Goal: Transaction & Acquisition: Purchase product/service

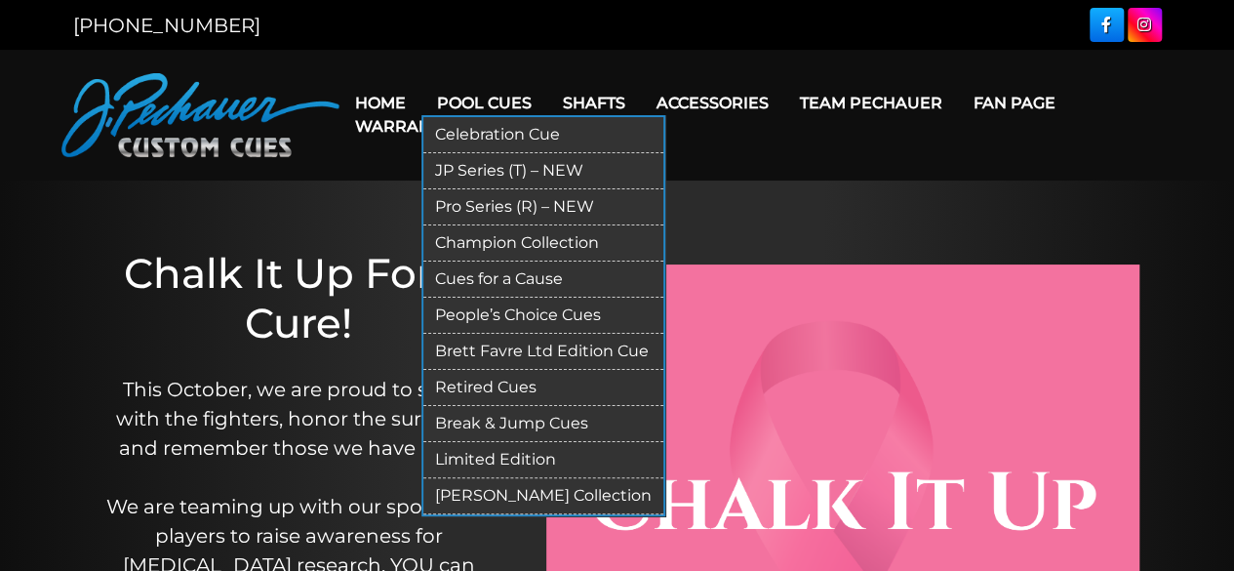
click at [496, 170] on link "JP Series (T) – NEW" at bounding box center [544, 171] width 240 height 36
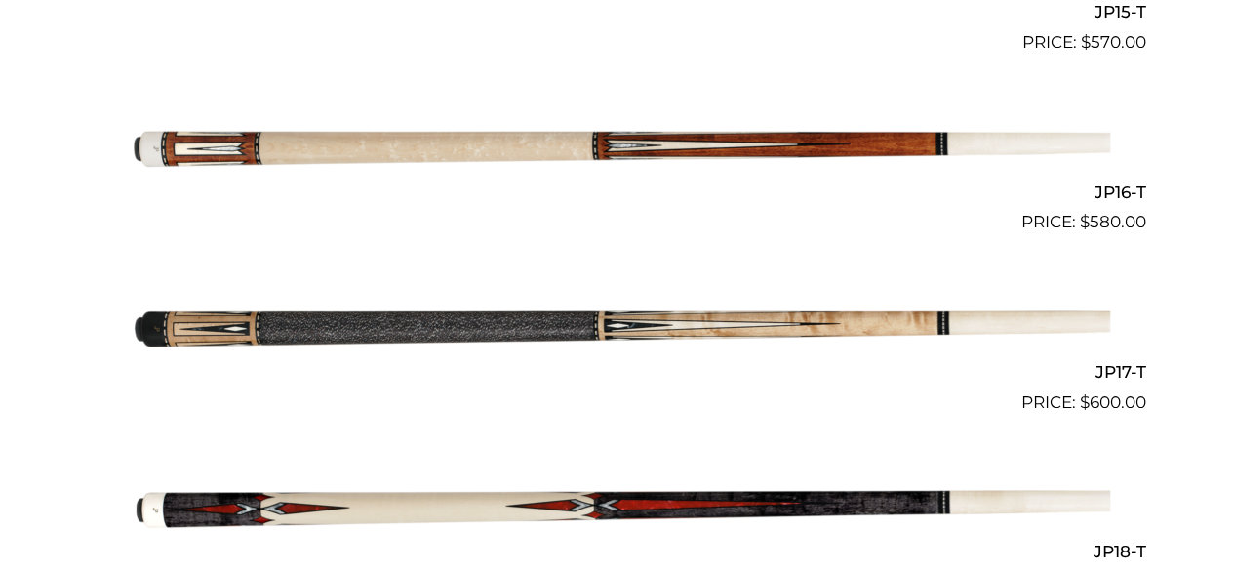
scroll to position [3273, 0]
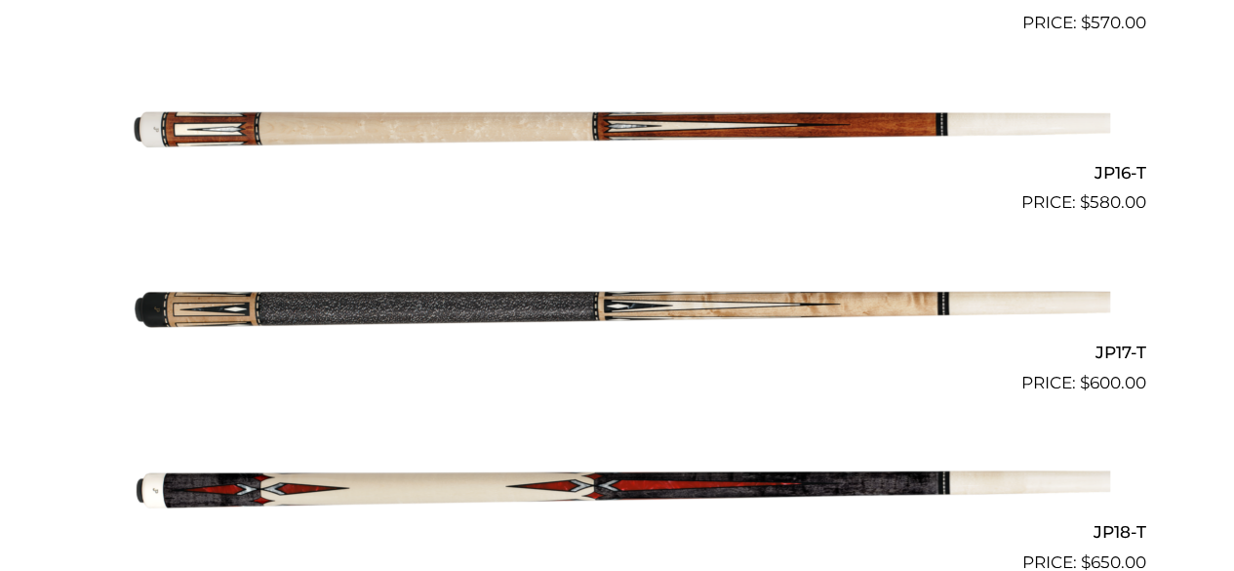
click at [254, 302] on img at bounding box center [618, 305] width 986 height 164
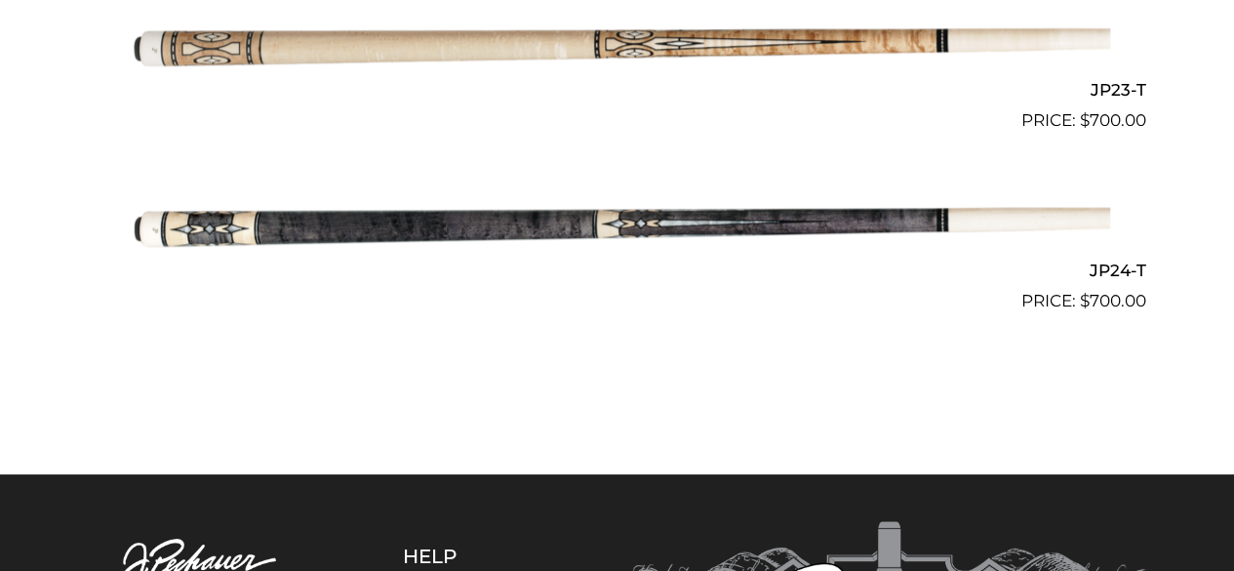
scroll to position [4602, 0]
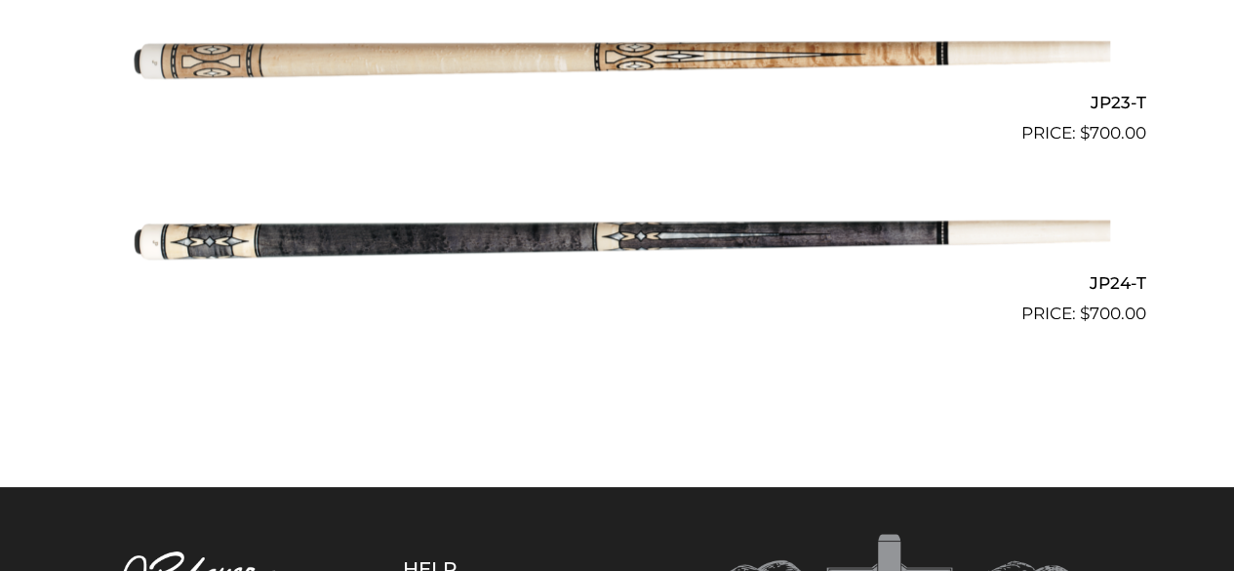
click at [201, 234] on img at bounding box center [618, 236] width 986 height 164
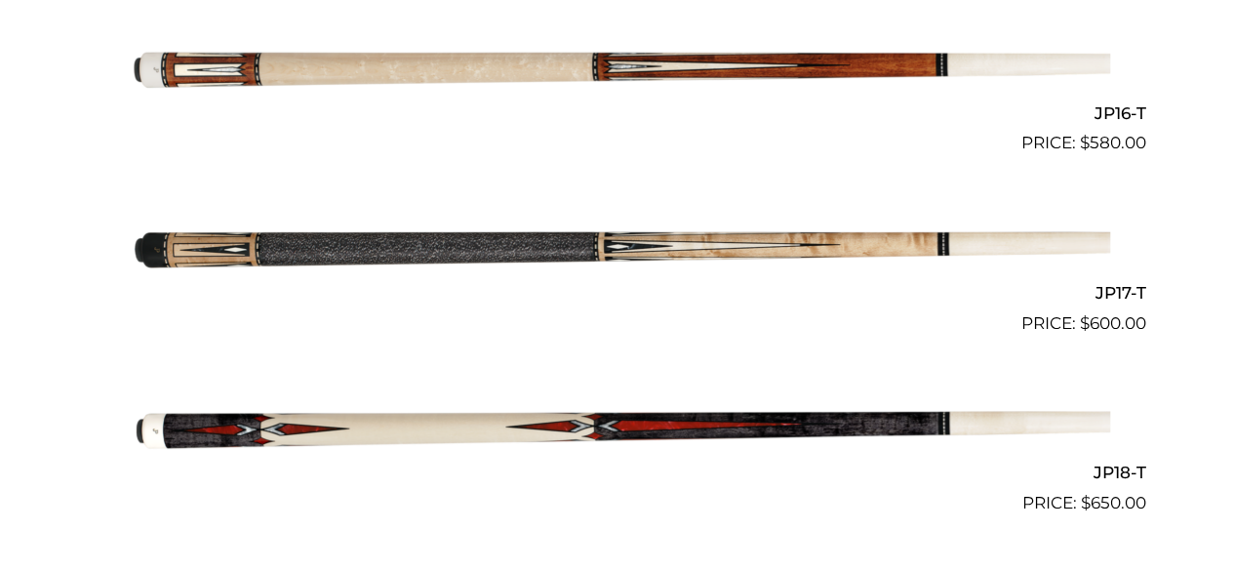
scroll to position [3331, 0]
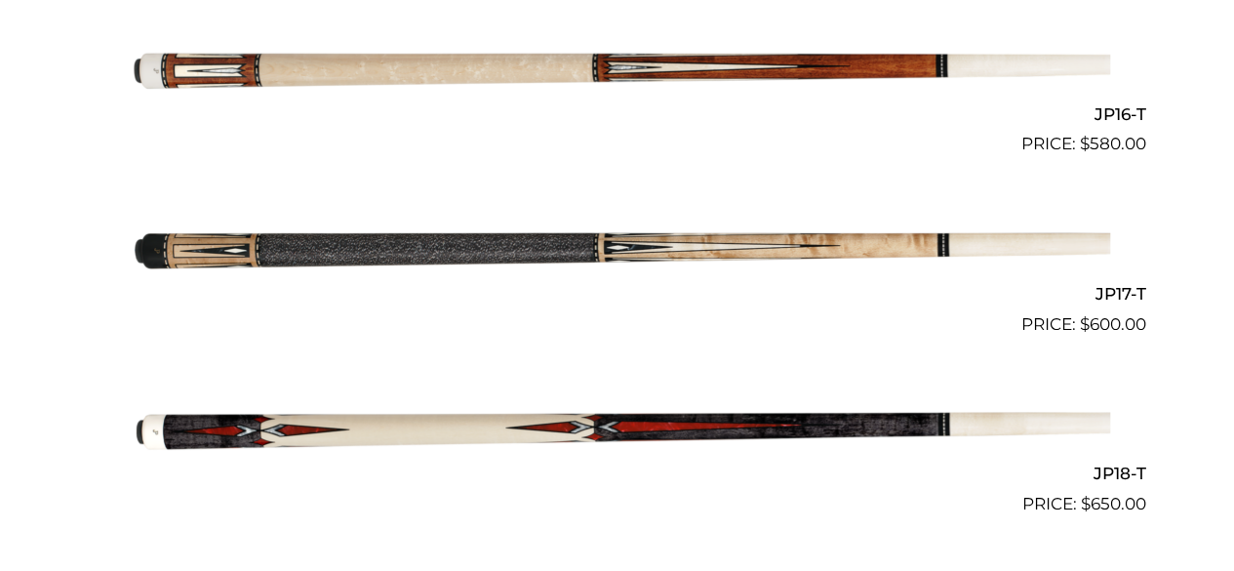
click at [421, 239] on img at bounding box center [618, 247] width 986 height 164
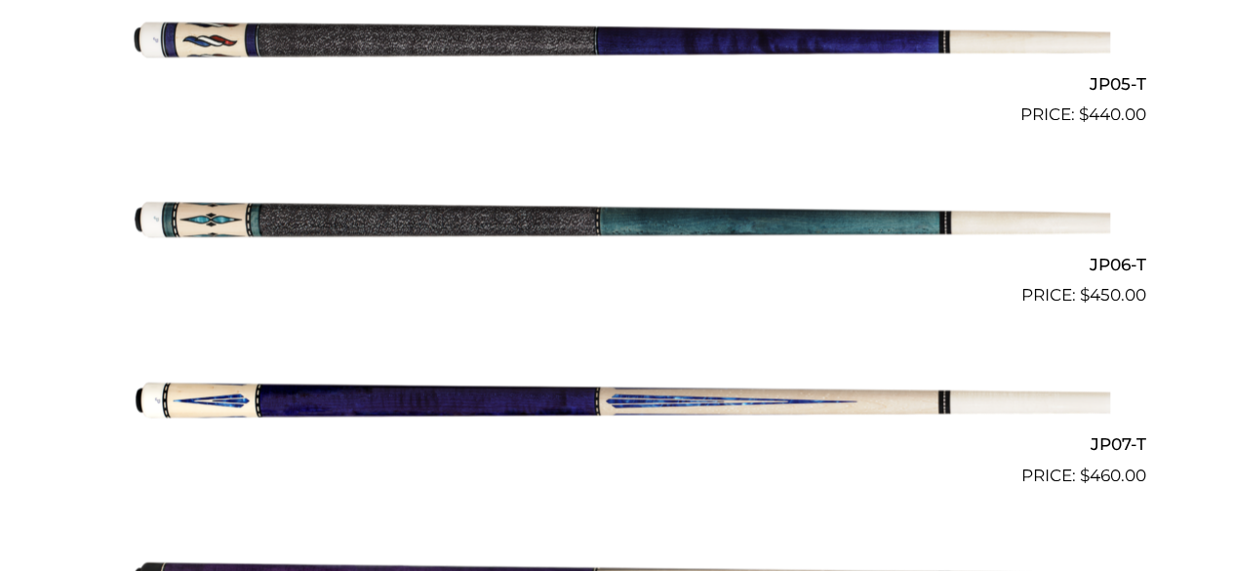
scroll to position [1382, 0]
click at [244, 208] on img at bounding box center [618, 218] width 986 height 164
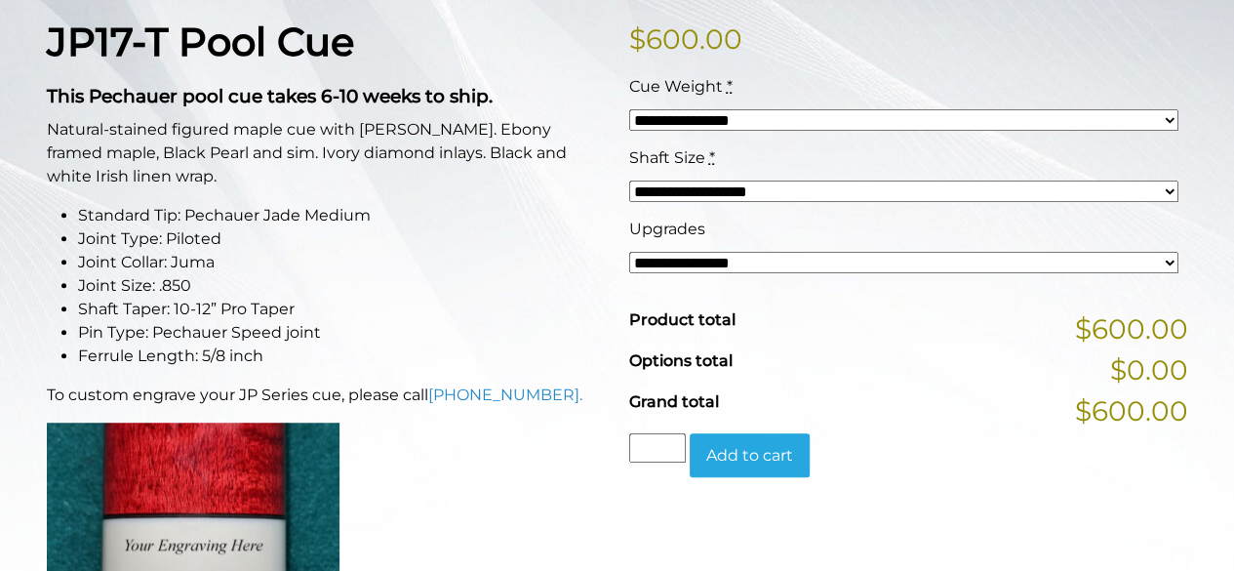
scroll to position [459, 0]
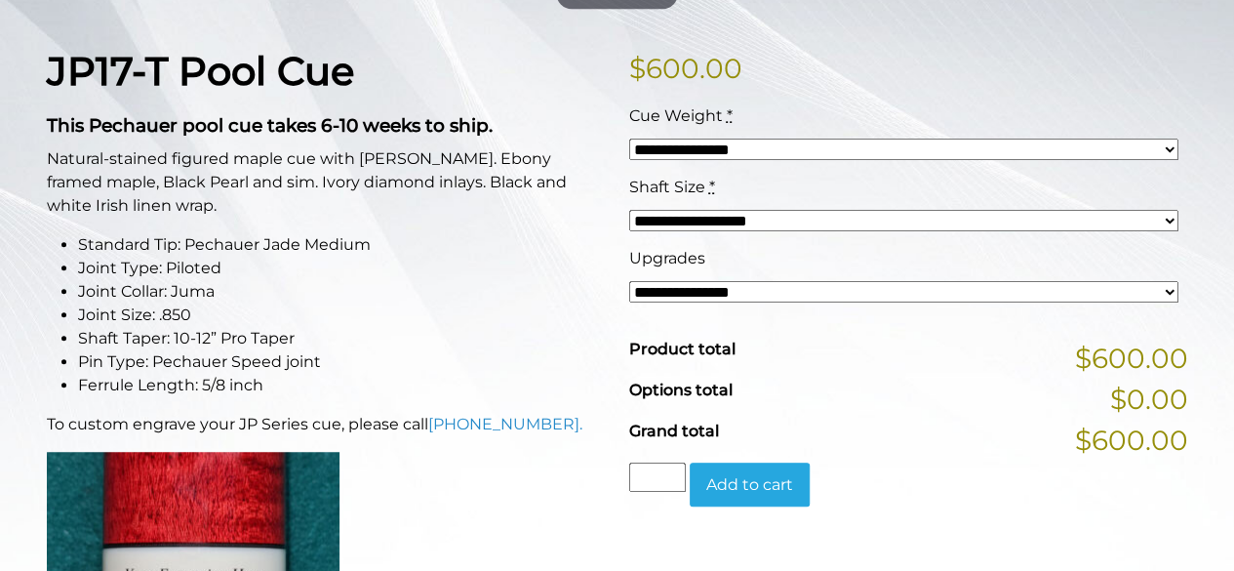
click at [728, 143] on select "**********" at bounding box center [903, 149] width 549 height 21
select select "*****"
click at [629, 139] on select "**********" at bounding box center [903, 149] width 549 height 21
click at [741, 286] on select "**********" at bounding box center [903, 291] width 549 height 21
click at [572, 239] on li "Standard Tip: Pechauer Jade Medium" at bounding box center [342, 244] width 528 height 23
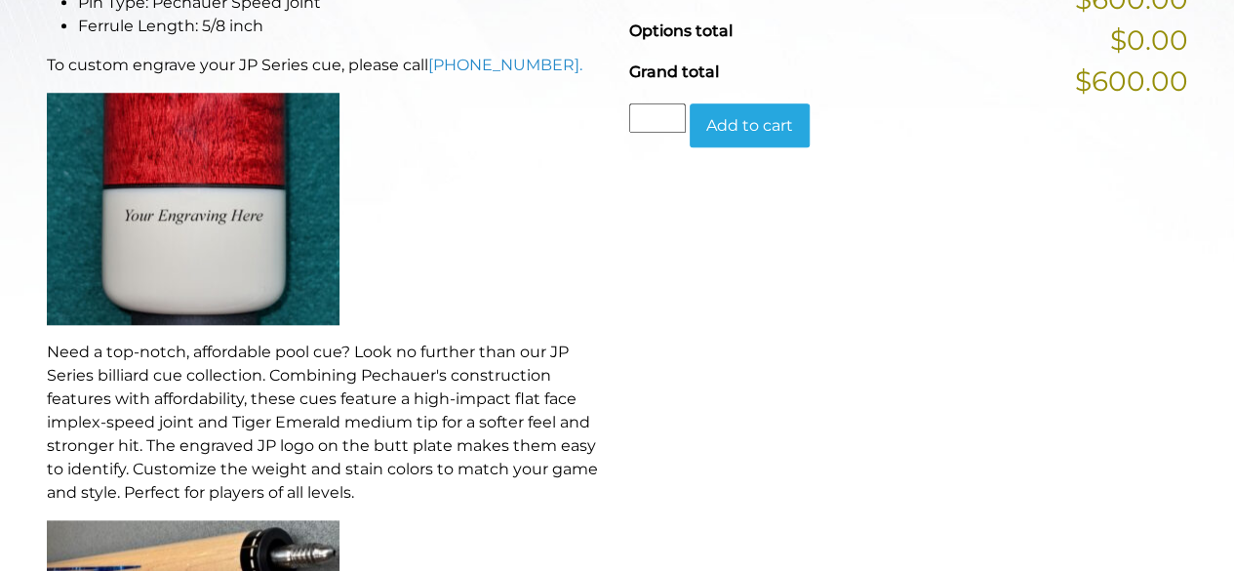
scroll to position [810, 0]
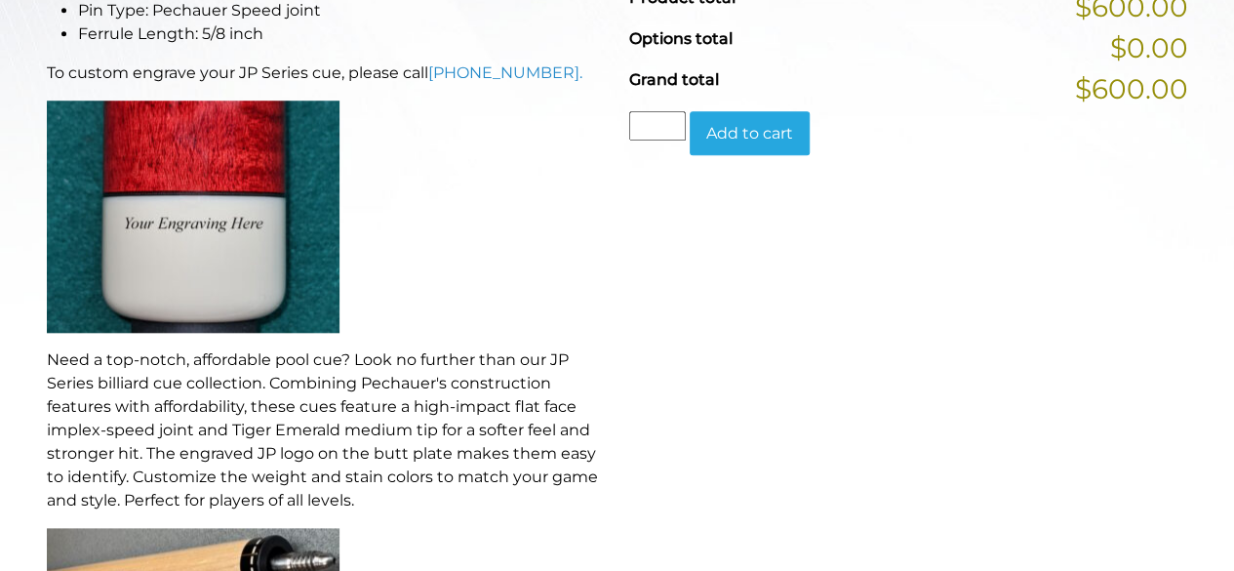
click at [741, 138] on button "Add to cart" at bounding box center [750, 133] width 120 height 45
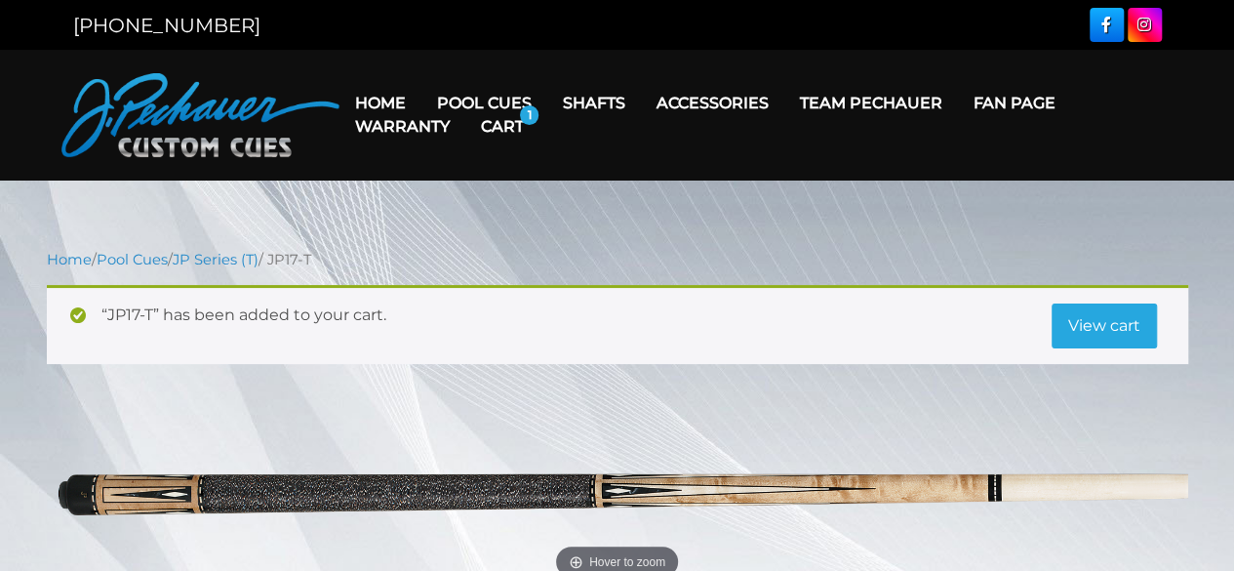
click at [1109, 311] on link "View cart" at bounding box center [1104, 325] width 105 height 45
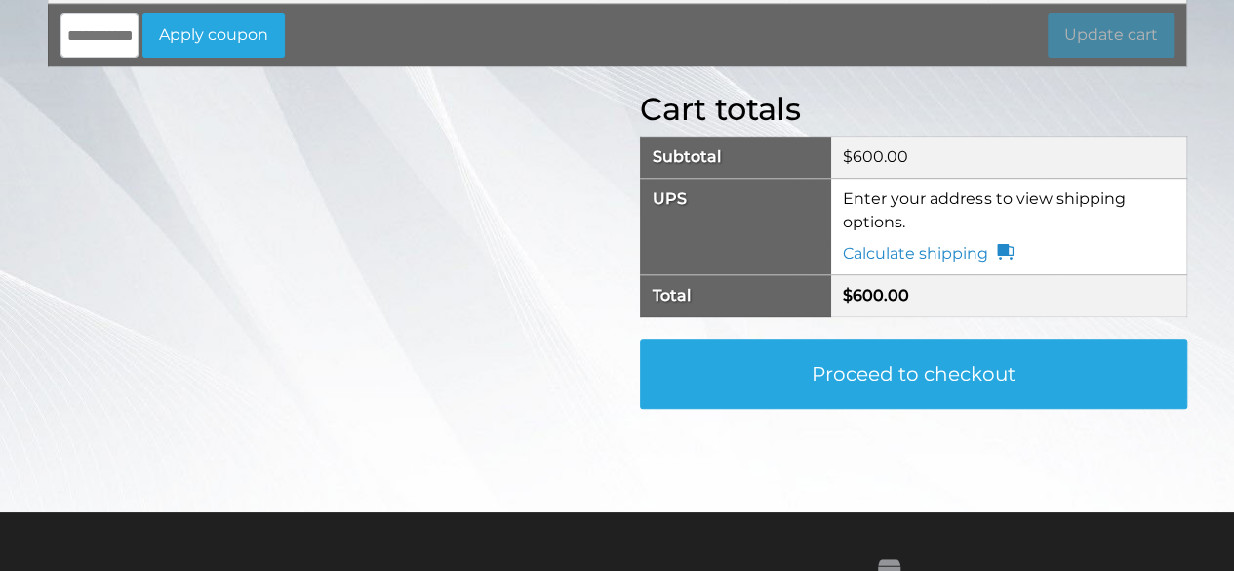
scroll to position [386, 0]
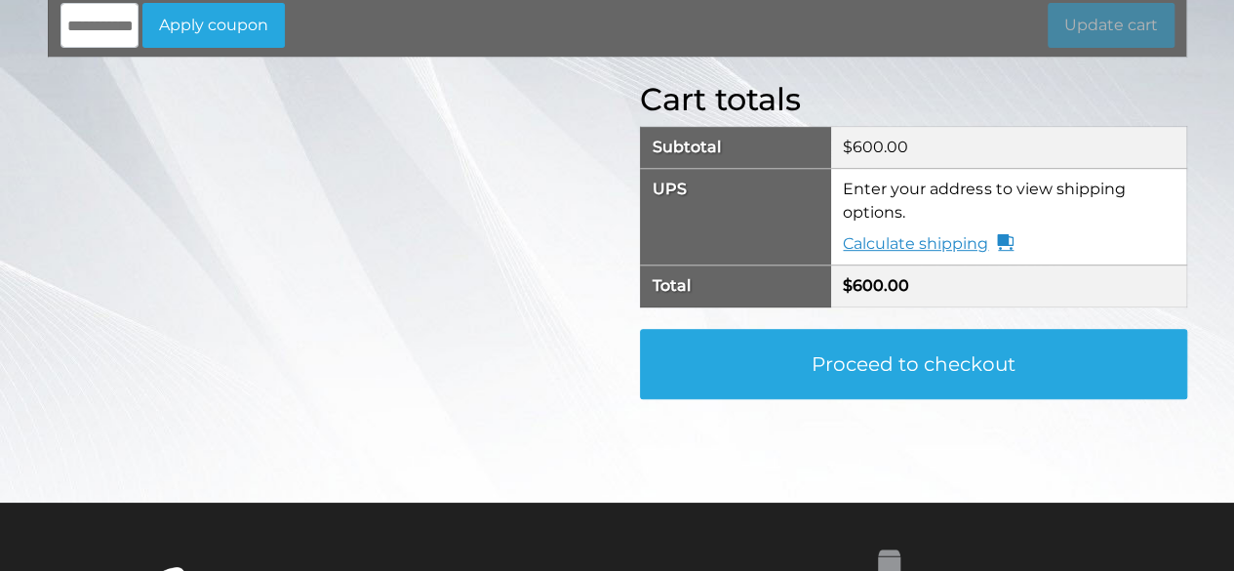
click at [949, 237] on link "Calculate shipping" at bounding box center [928, 243] width 171 height 23
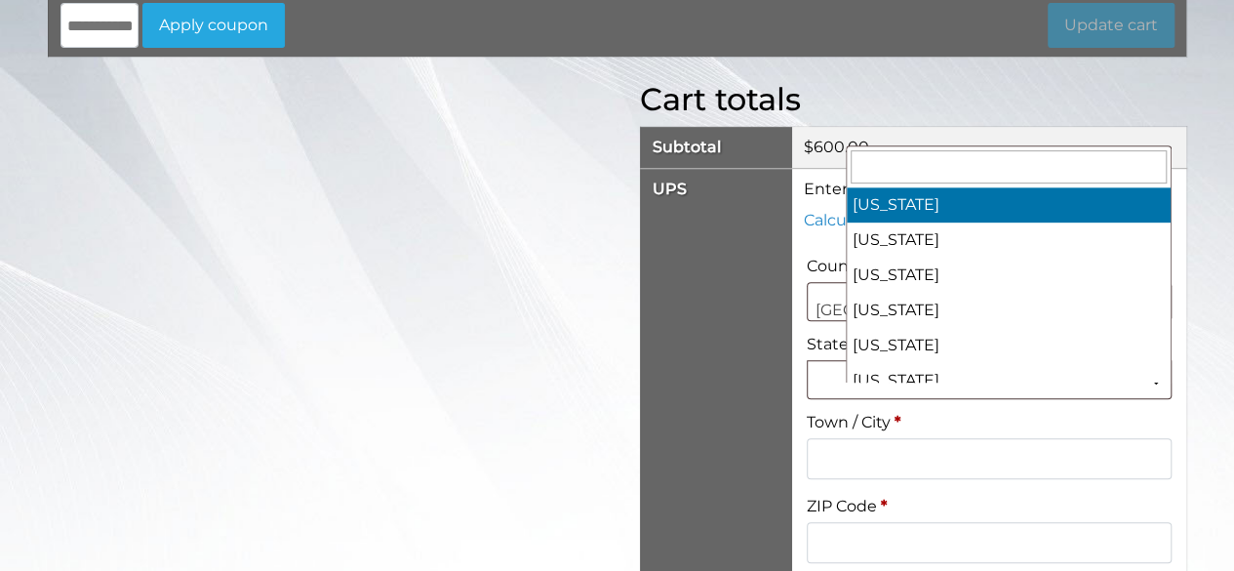
click at [900, 399] on span at bounding box center [989, 379] width 365 height 39
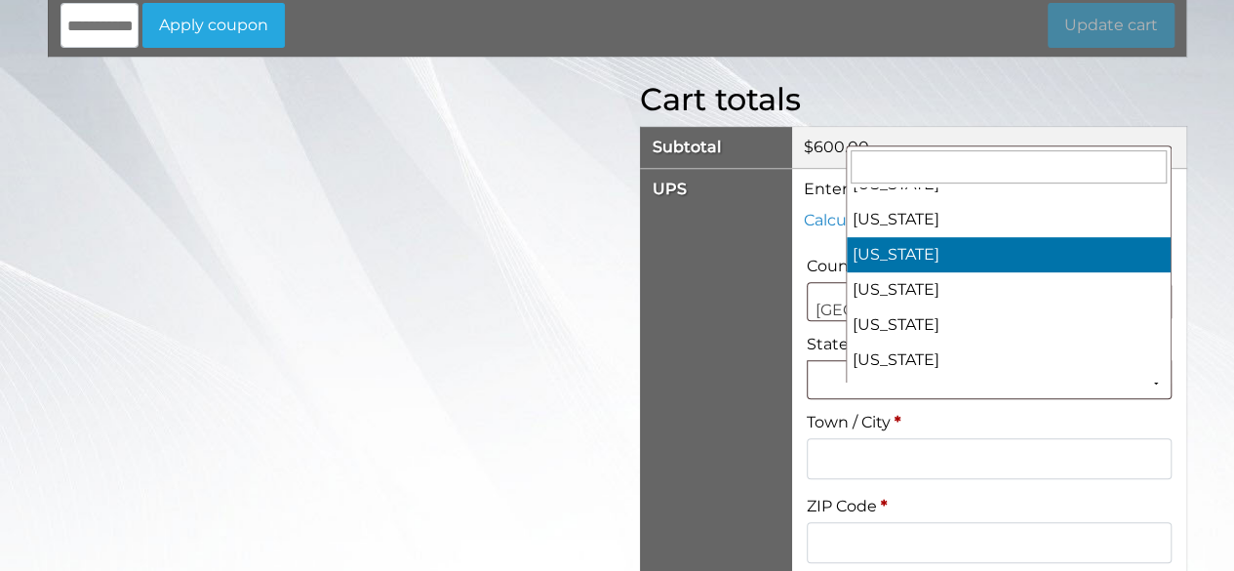
scroll to position [1045, 0]
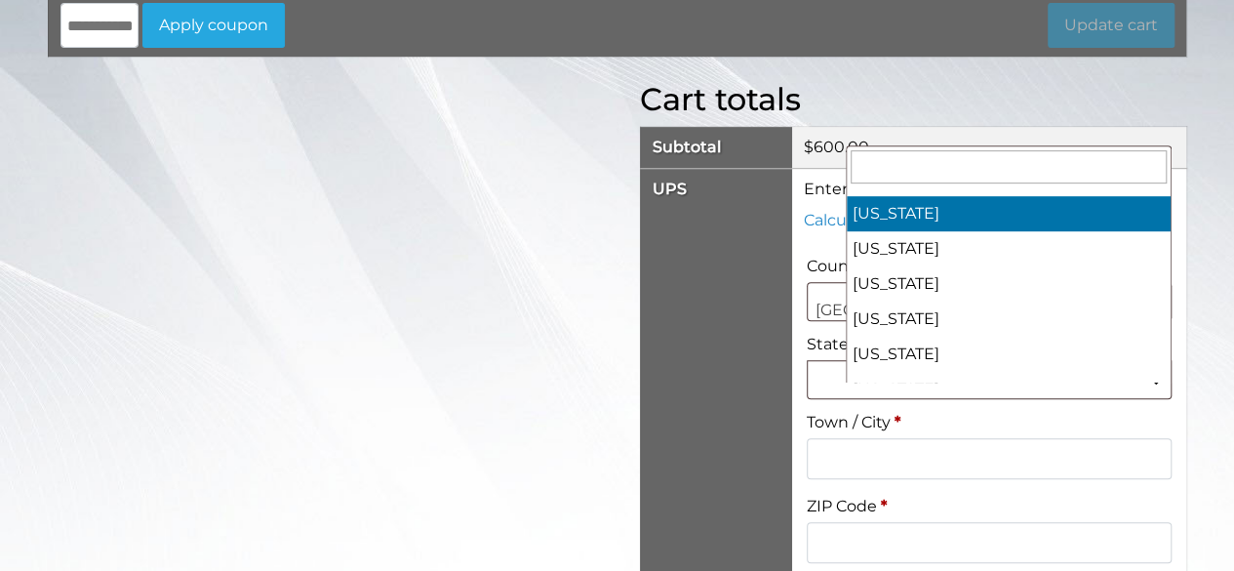
select select "**"
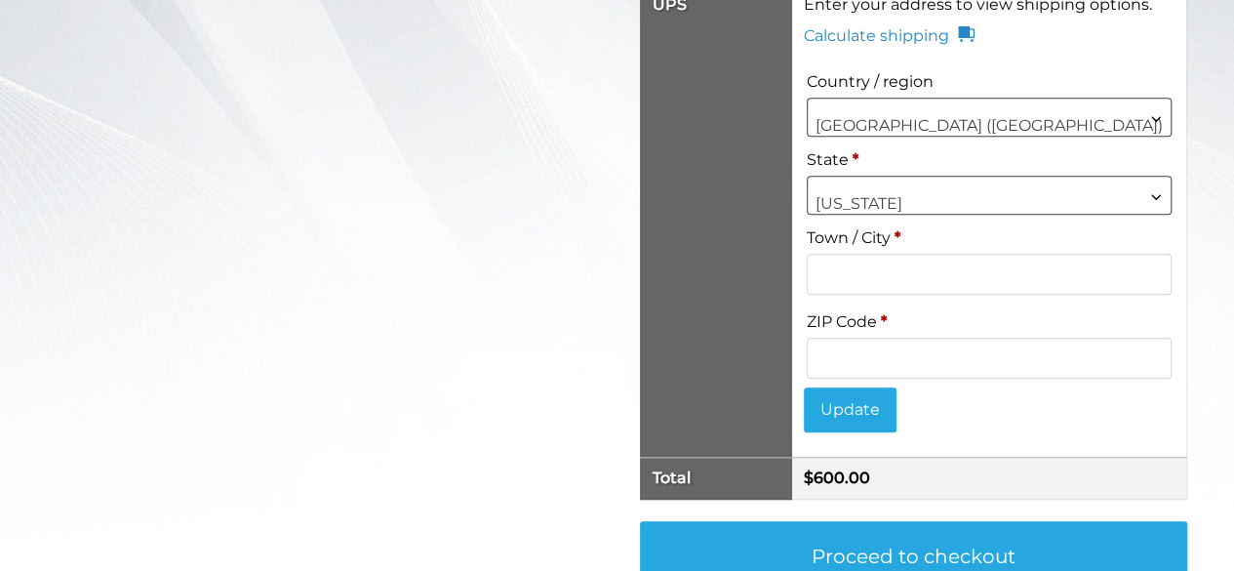
scroll to position [576, 0]
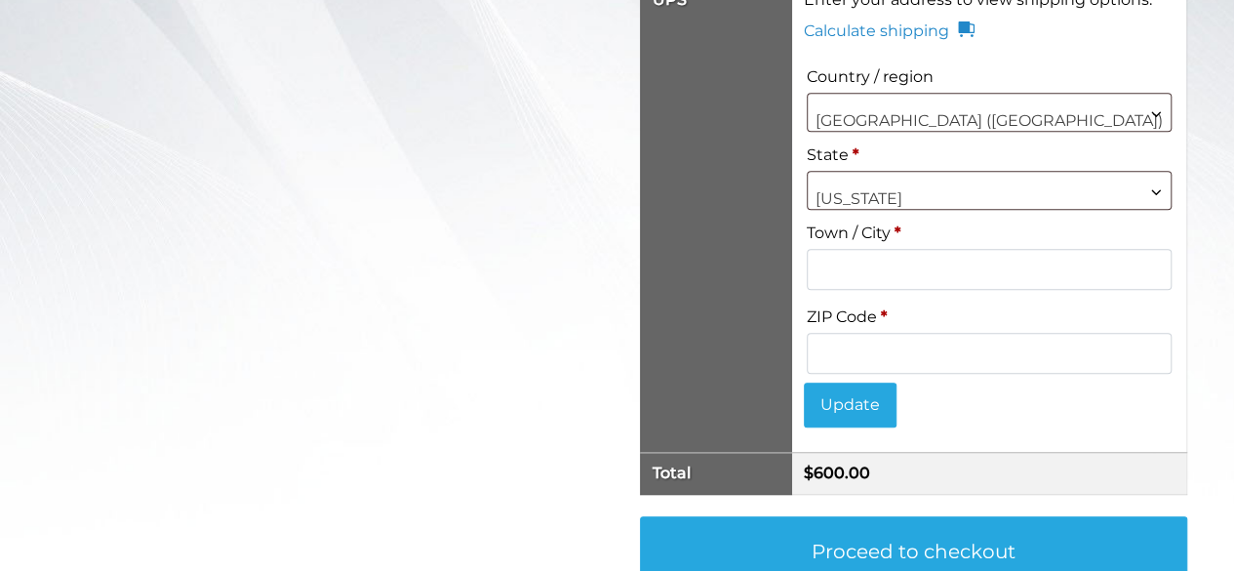
click at [968, 285] on input "Town / City *" at bounding box center [989, 269] width 365 height 41
type input "*"
type input "********"
click at [964, 374] on input "ZIP Code *" at bounding box center [989, 353] width 365 height 41
type input "*****"
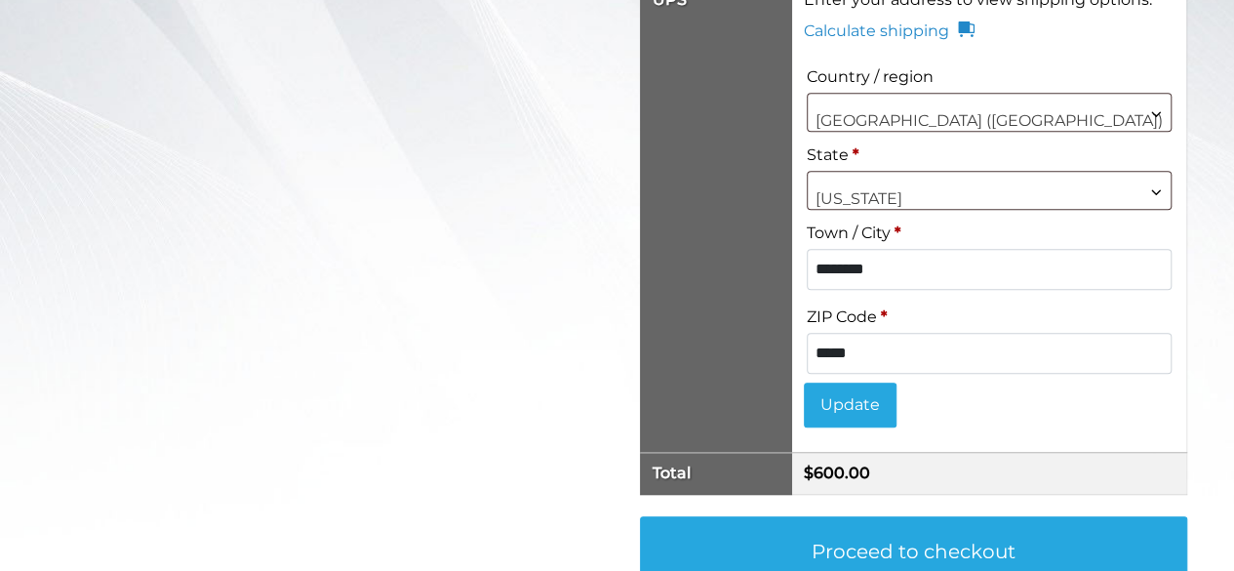
click at [878, 415] on button "Update" at bounding box center [850, 405] width 93 height 45
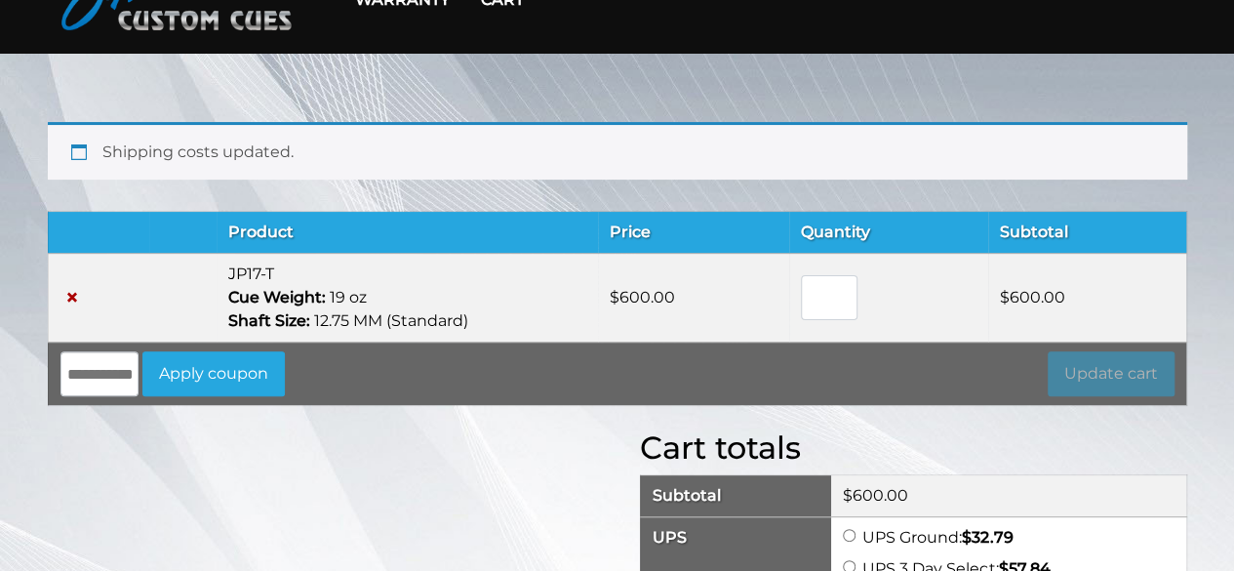
scroll to position [0, 0]
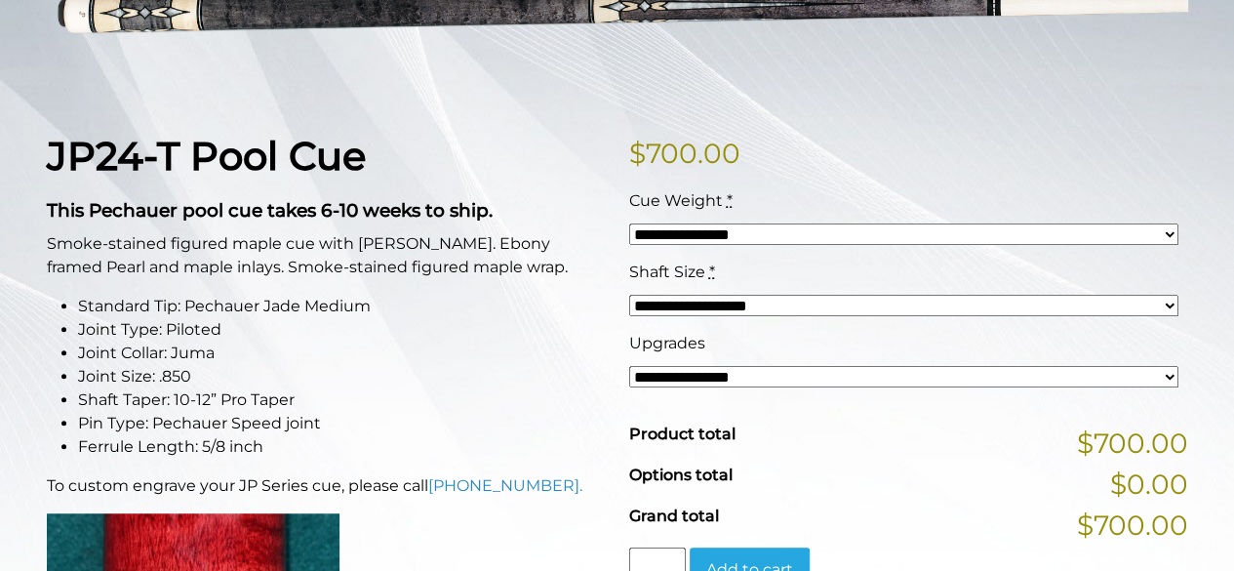
scroll to position [335, 0]
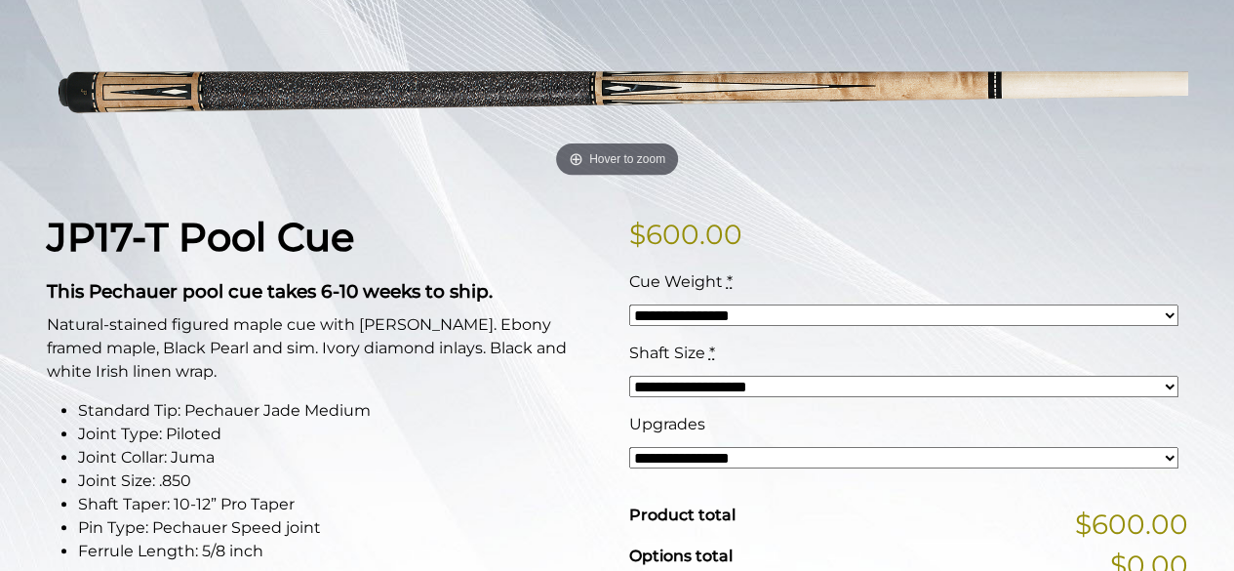
scroll to position [293, 0]
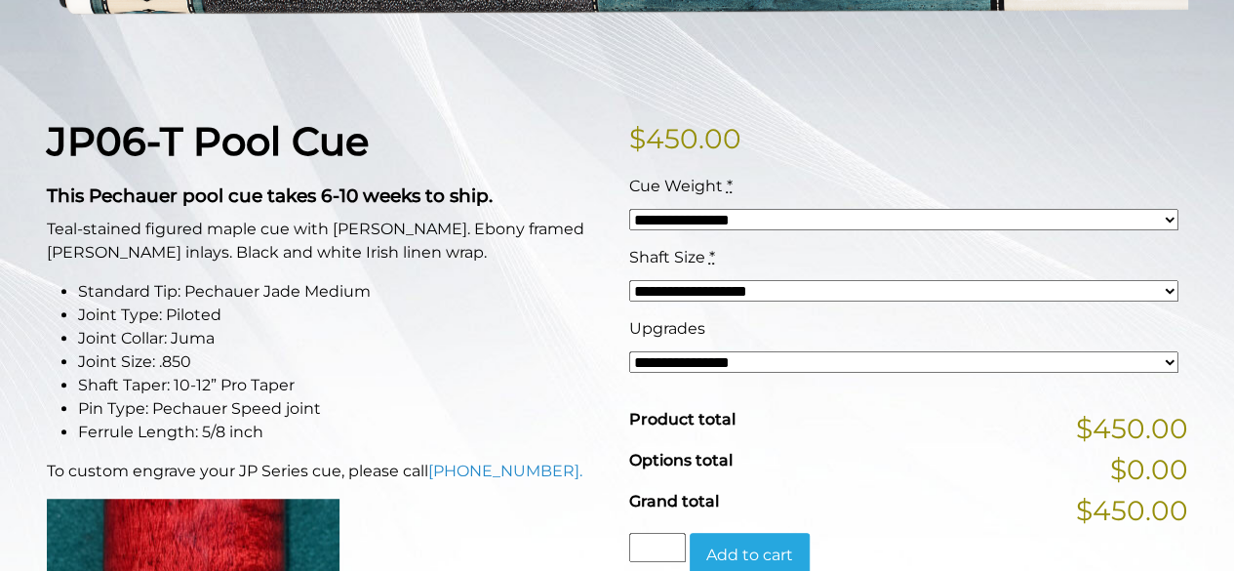
scroll to position [389, 0]
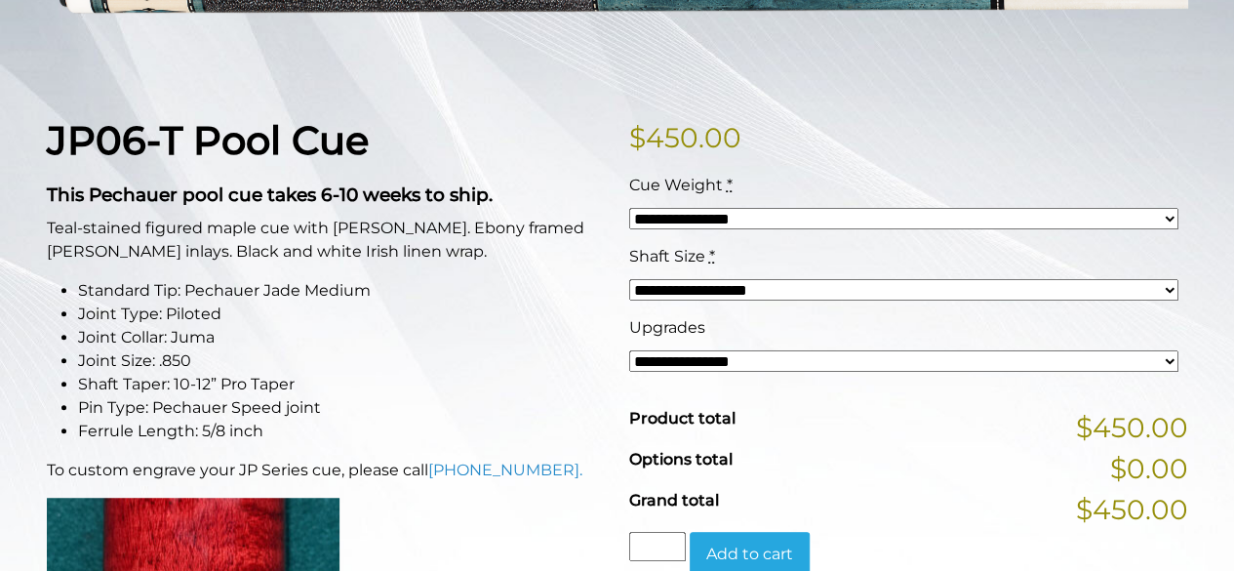
drag, startPoint x: 816, startPoint y: 212, endPoint x: 805, endPoint y: 216, distance: 11.4
click at [812, 213] on select "**********" at bounding box center [903, 218] width 549 height 21
click at [785, 223] on select "**********" at bounding box center [903, 218] width 549 height 21
select select "*****"
click at [629, 208] on select "**********" at bounding box center [903, 218] width 549 height 21
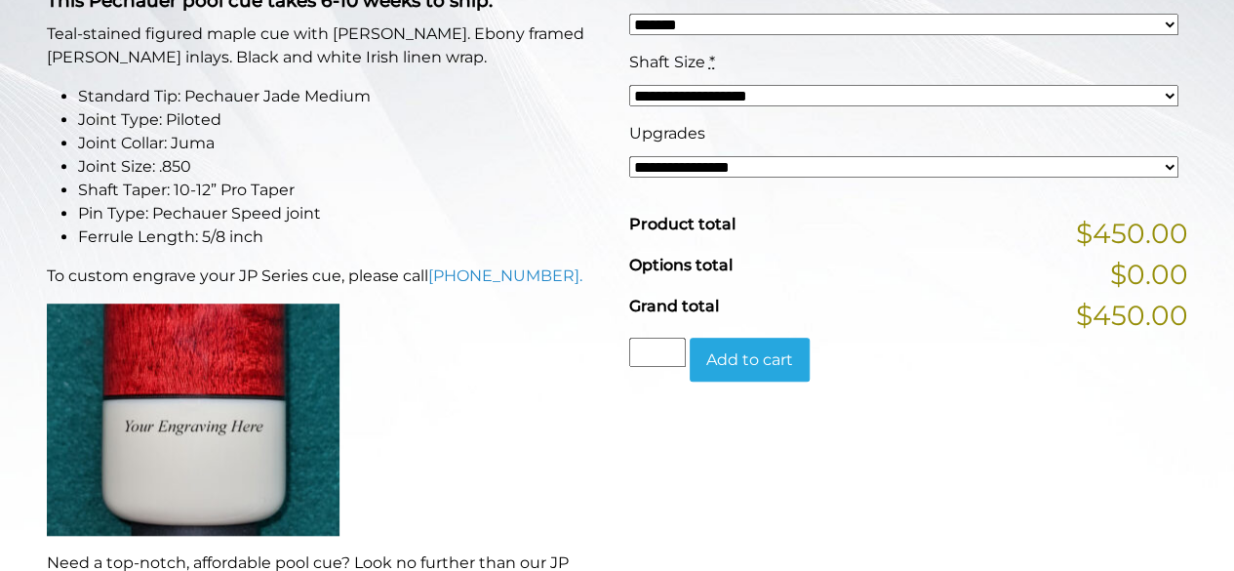
scroll to position [585, 0]
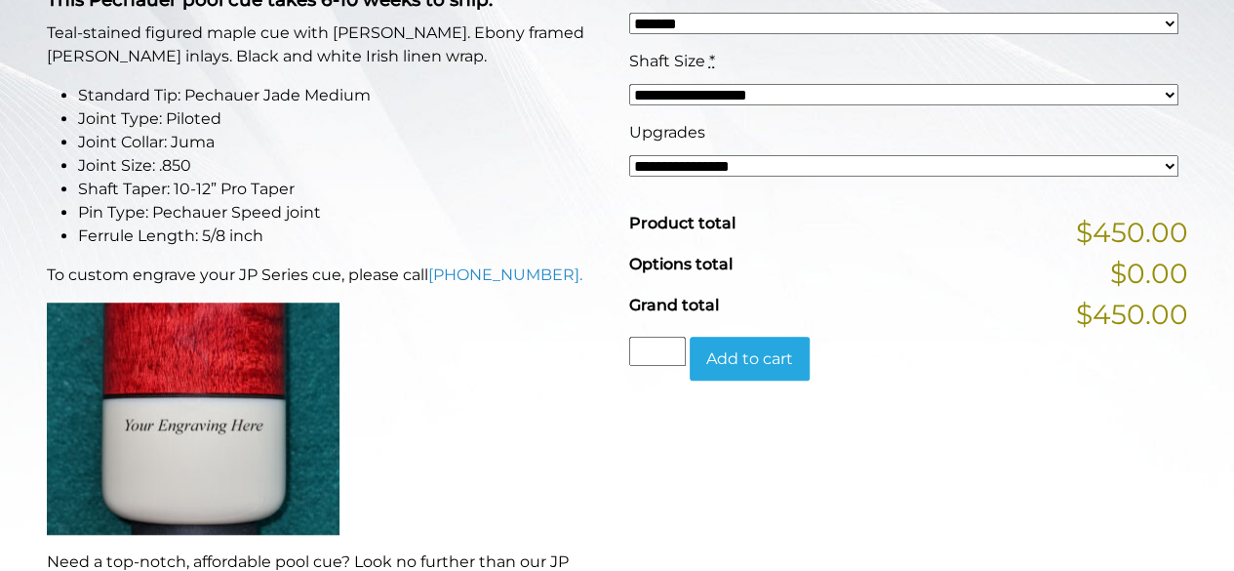
click at [768, 370] on button "Add to cart" at bounding box center [750, 359] width 120 height 45
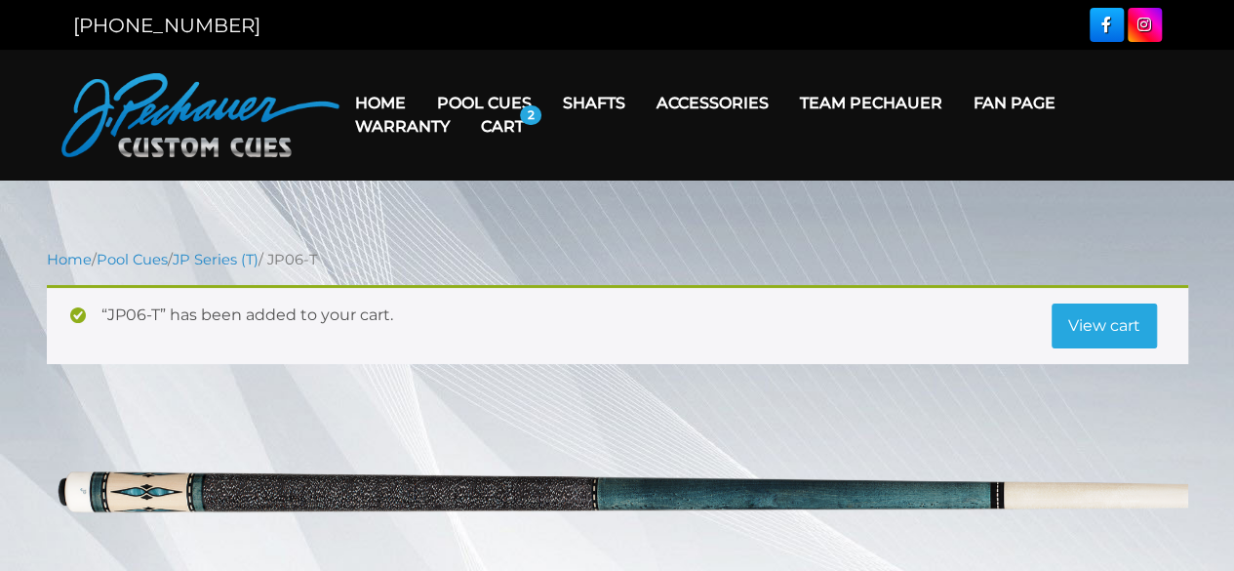
click at [1128, 319] on link "View cart" at bounding box center [1104, 325] width 105 height 45
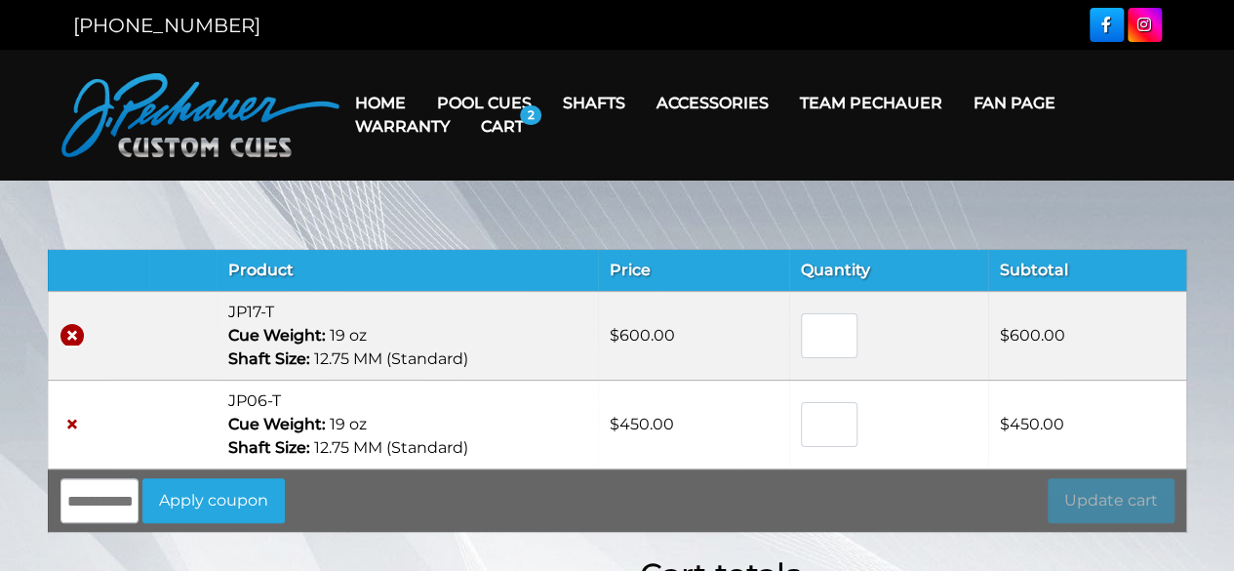
click at [77, 327] on link "×" at bounding box center [72, 335] width 23 height 23
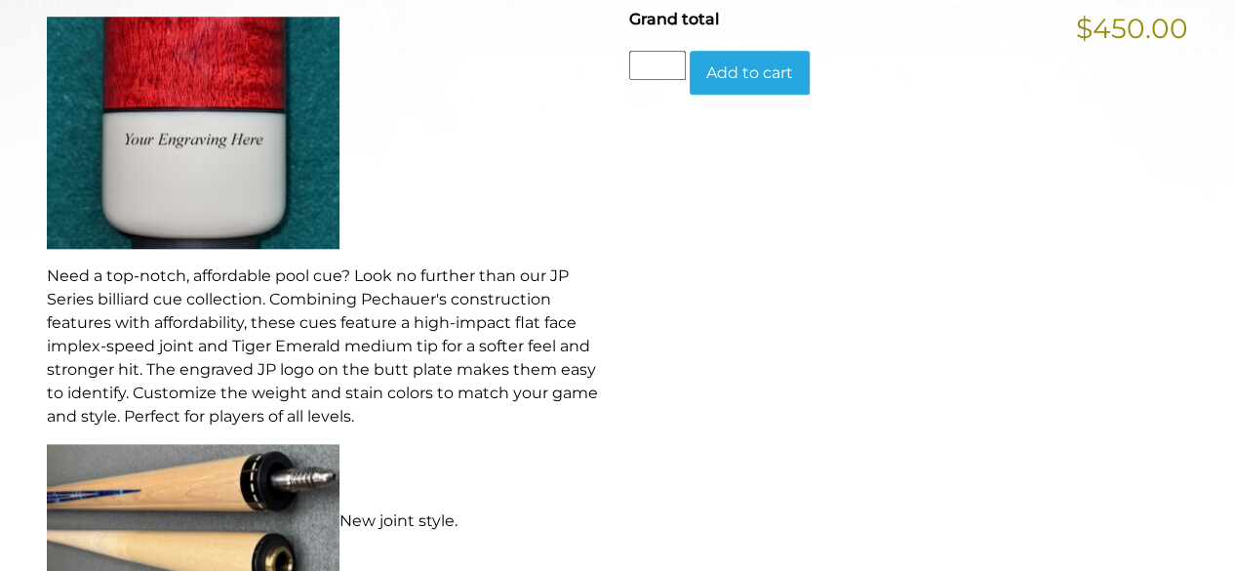
click at [763, 56] on button "Add to cart" at bounding box center [750, 73] width 120 height 45
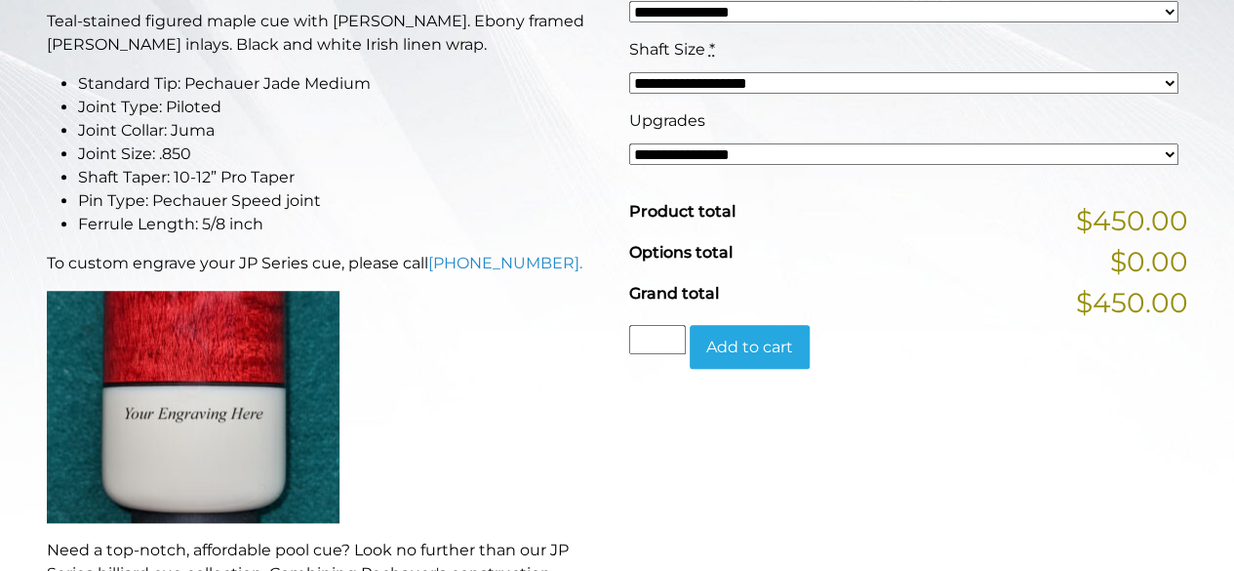
click at [734, 16] on select "**********" at bounding box center [903, 11] width 549 height 21
select select "*****"
click at [629, 1] on select "**********" at bounding box center [903, 11] width 549 height 21
click at [746, 341] on button "Add to cart" at bounding box center [750, 347] width 120 height 45
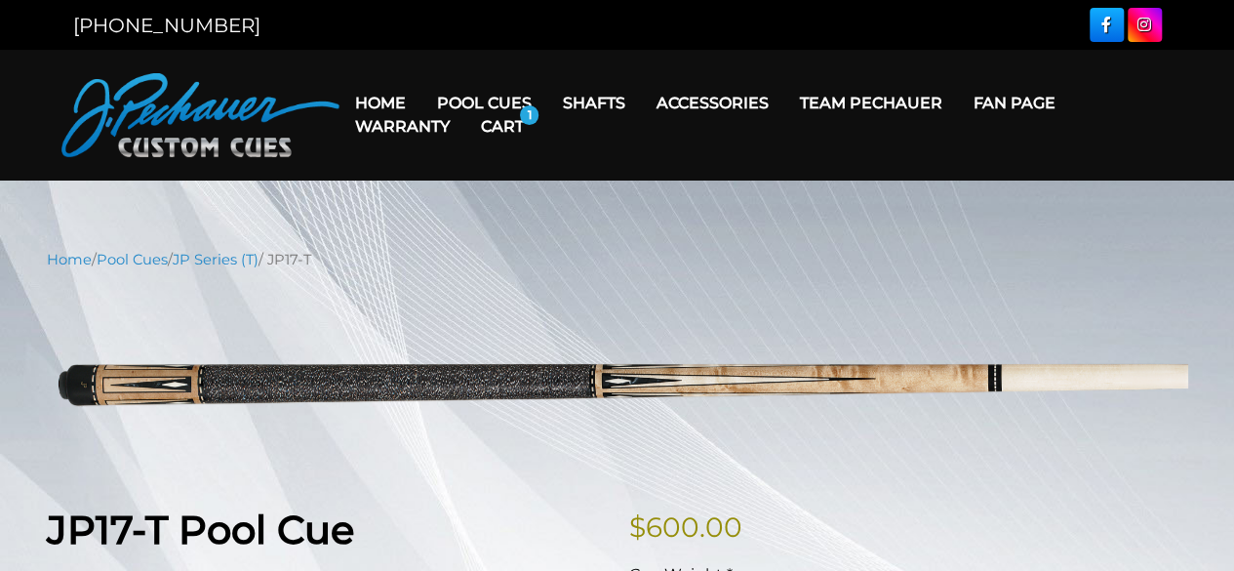
click at [881, 99] on link "Team Pechauer" at bounding box center [872, 103] width 174 height 50
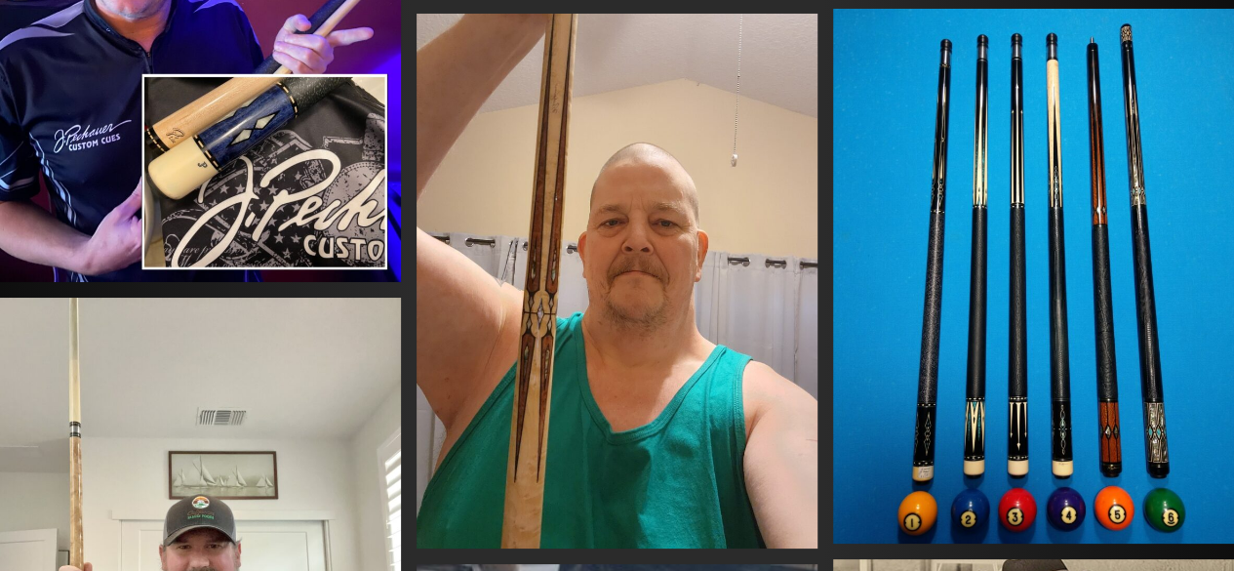
scroll to position [7246, 0]
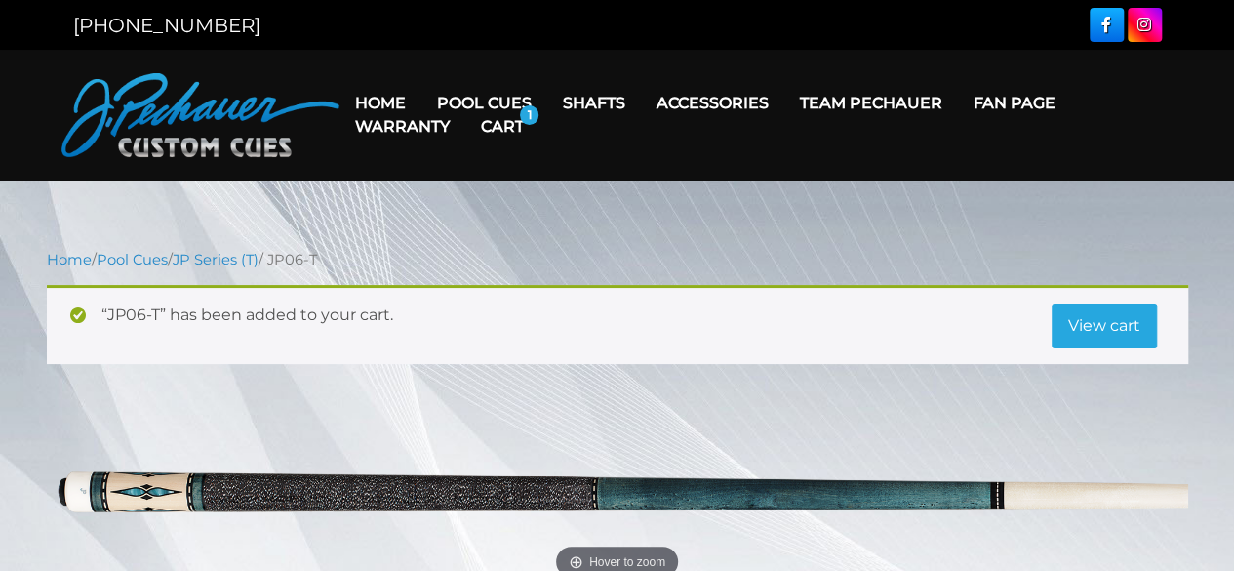
click at [1095, 317] on link "View cart" at bounding box center [1104, 325] width 105 height 45
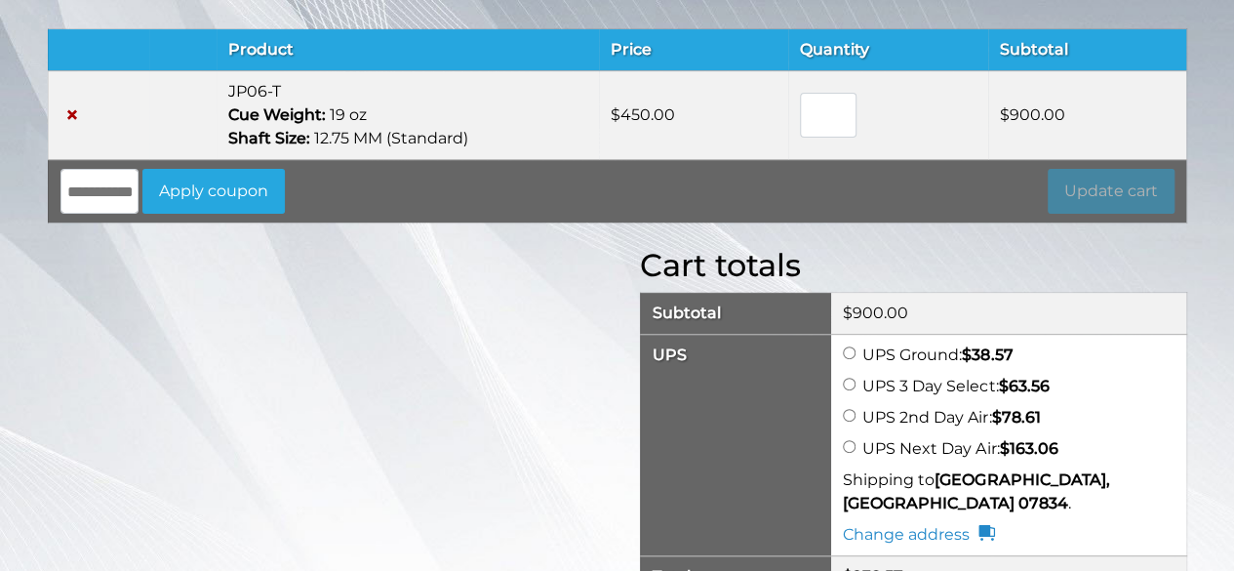
scroll to position [228, 0]
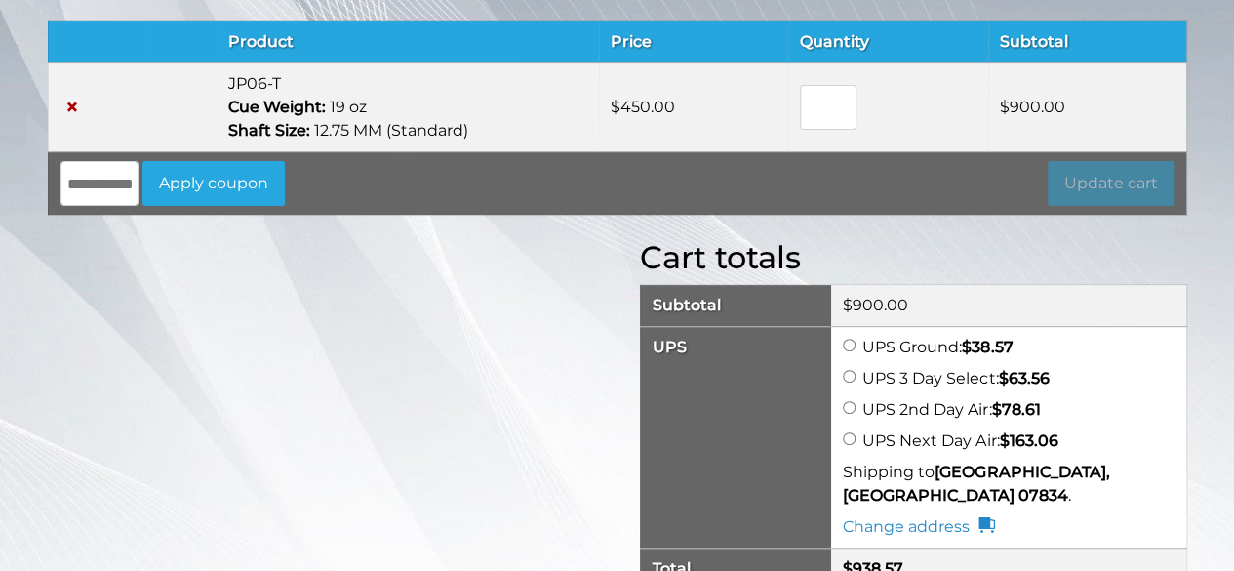
click at [851, 98] on input "*" at bounding box center [828, 107] width 57 height 45
click at [849, 104] on input "*" at bounding box center [828, 107] width 57 height 45
click at [851, 116] on input "*" at bounding box center [828, 107] width 57 height 45
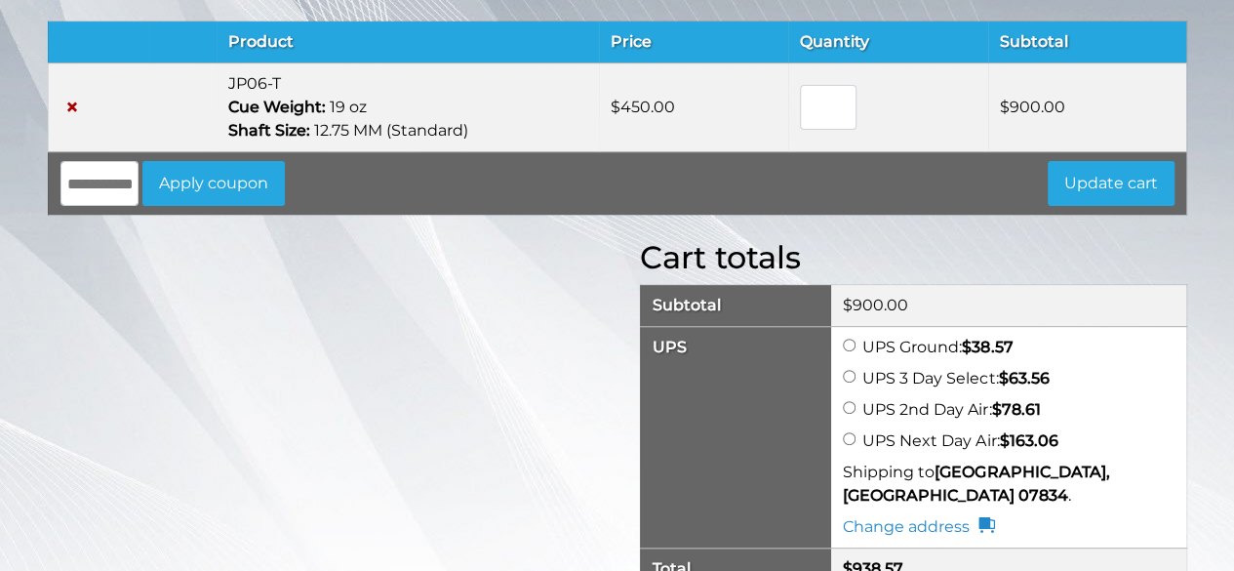
click at [851, 116] on input "*" at bounding box center [828, 107] width 57 height 45
type input "*"
click at [851, 116] on input "*" at bounding box center [828, 107] width 57 height 45
click at [1126, 175] on button "Update cart" at bounding box center [1111, 183] width 127 height 45
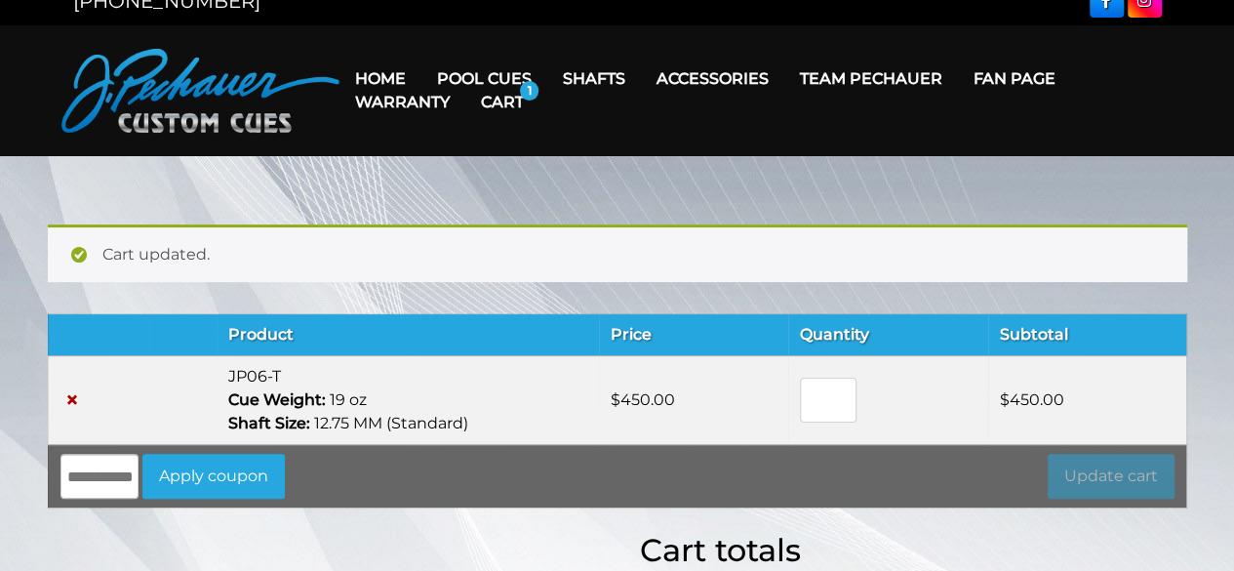
scroll to position [0, 0]
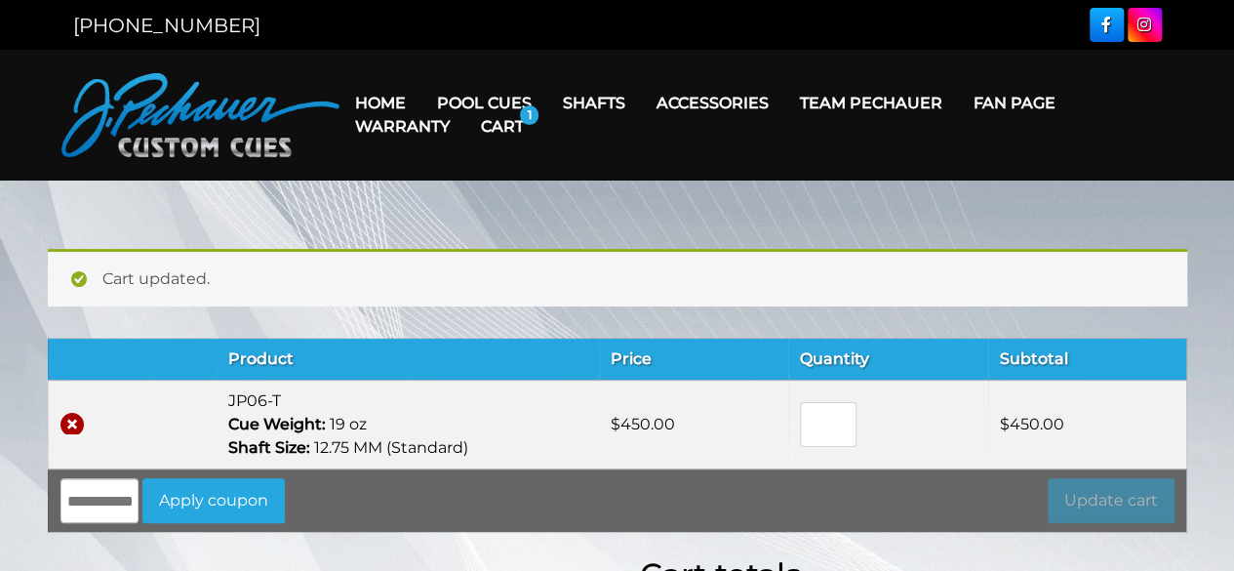
click at [72, 415] on link "×" at bounding box center [72, 424] width 23 height 23
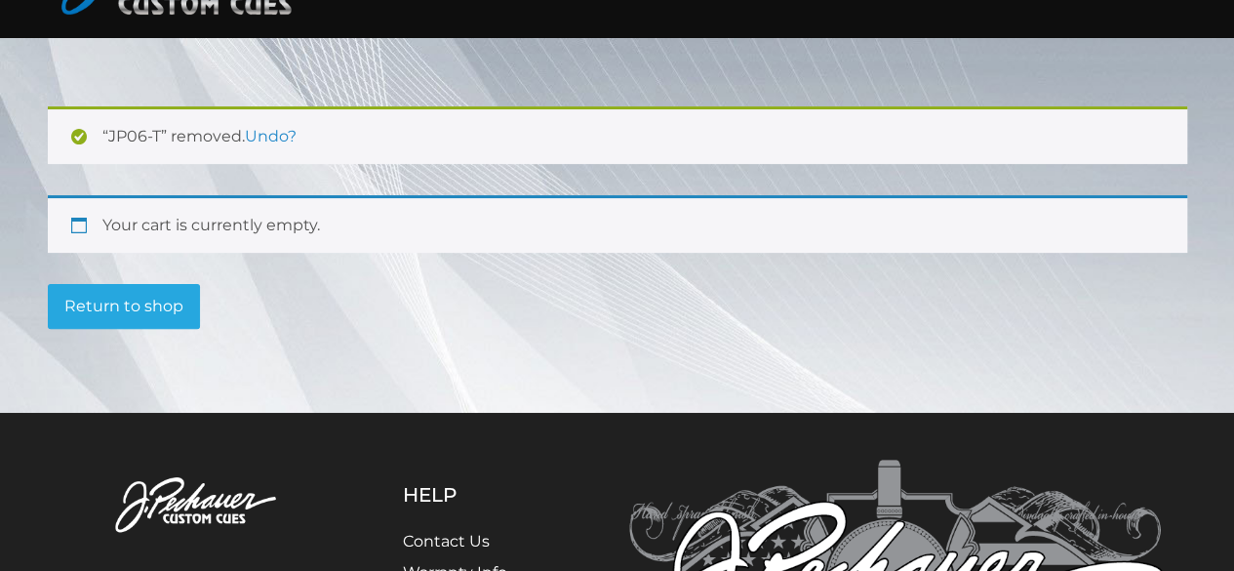
scroll to position [151, 0]
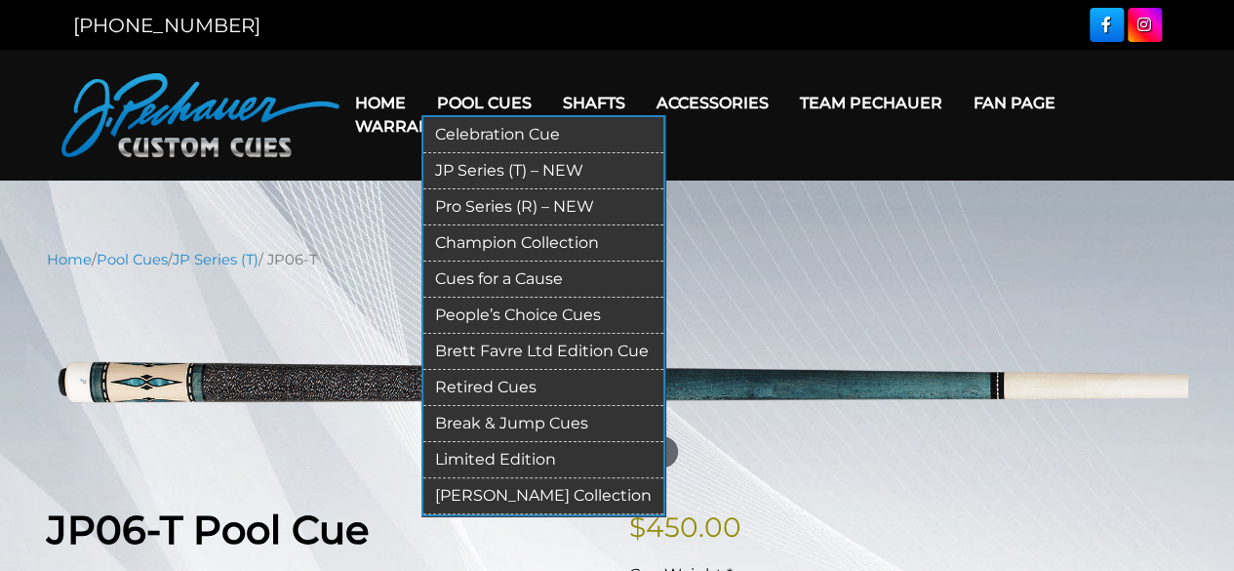
click at [512, 202] on link "Pro Series (R) – NEW" at bounding box center [544, 207] width 240 height 36
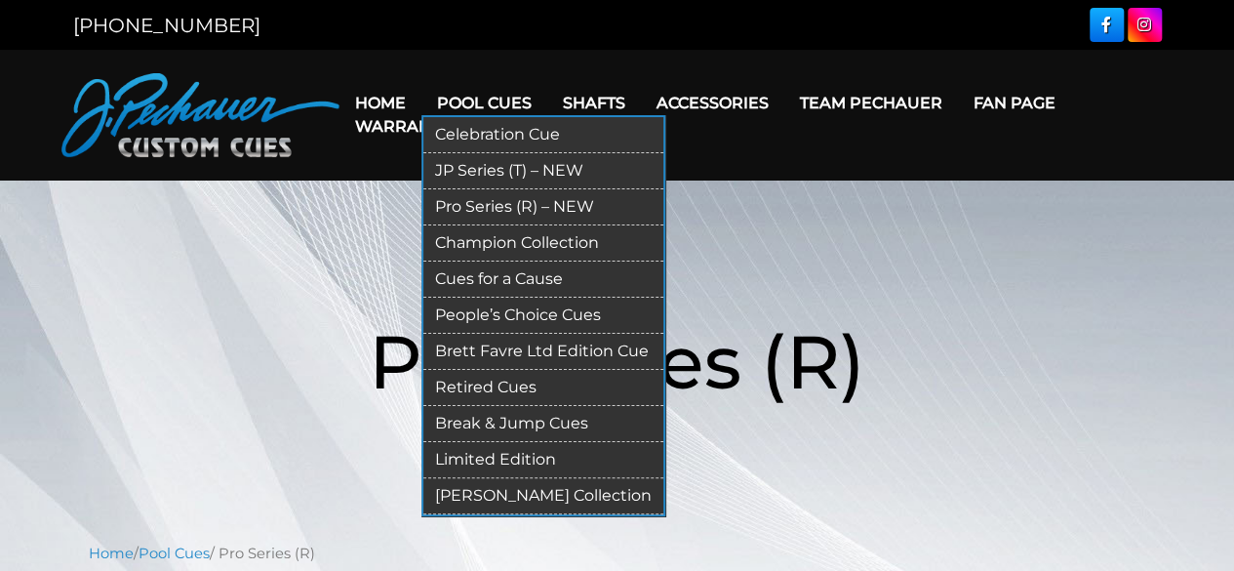
click at [495, 343] on link "Brett Favre Ltd Edition Cue" at bounding box center [544, 352] width 240 height 36
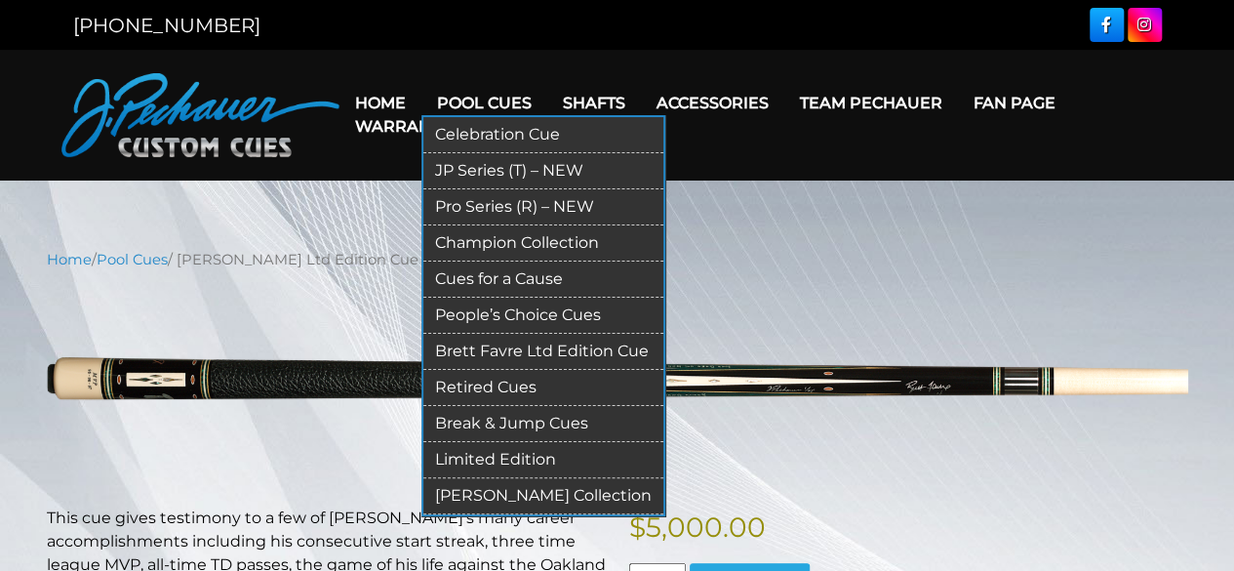
click at [509, 202] on link "Pro Series (R) – NEW" at bounding box center [544, 207] width 240 height 36
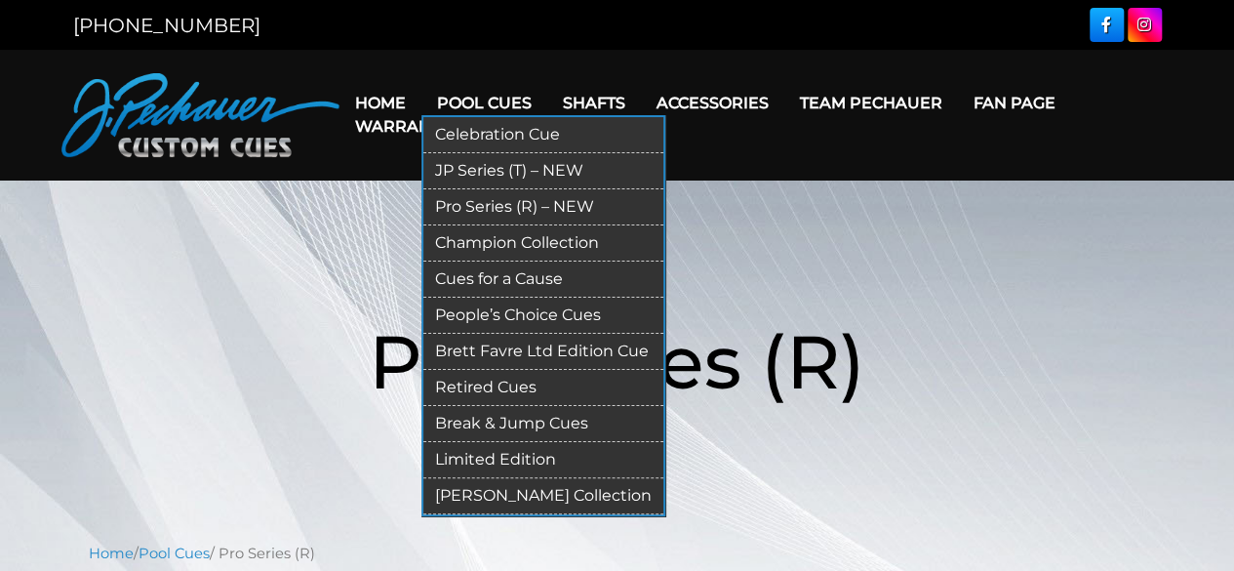
click at [497, 163] on link "JP Series (T) – NEW" at bounding box center [544, 171] width 240 height 36
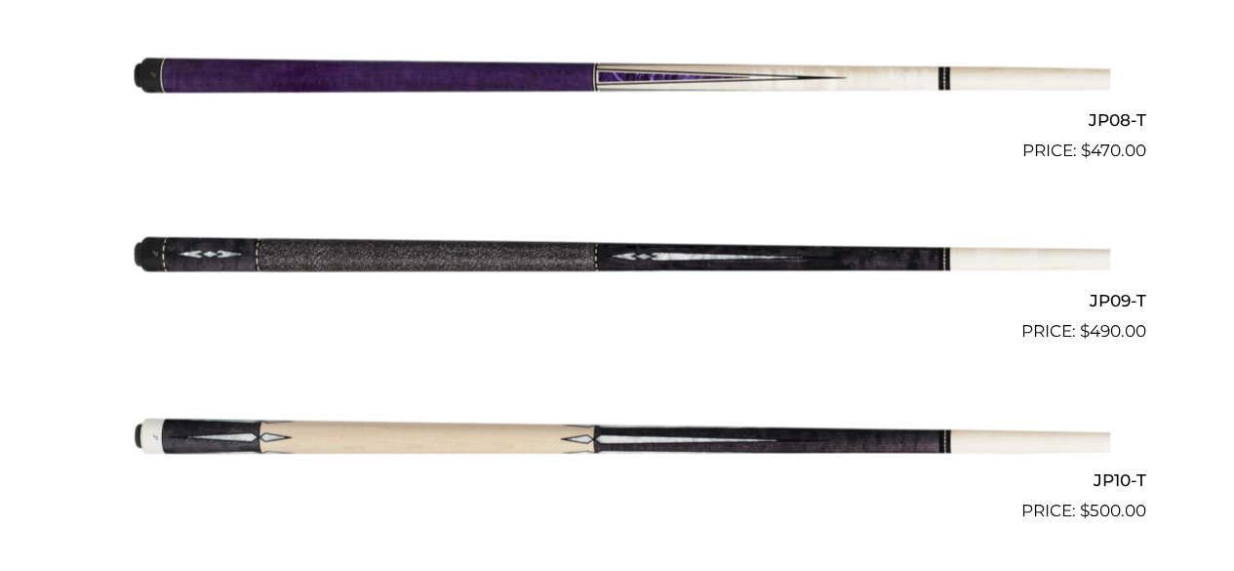
scroll to position [1894, 0]
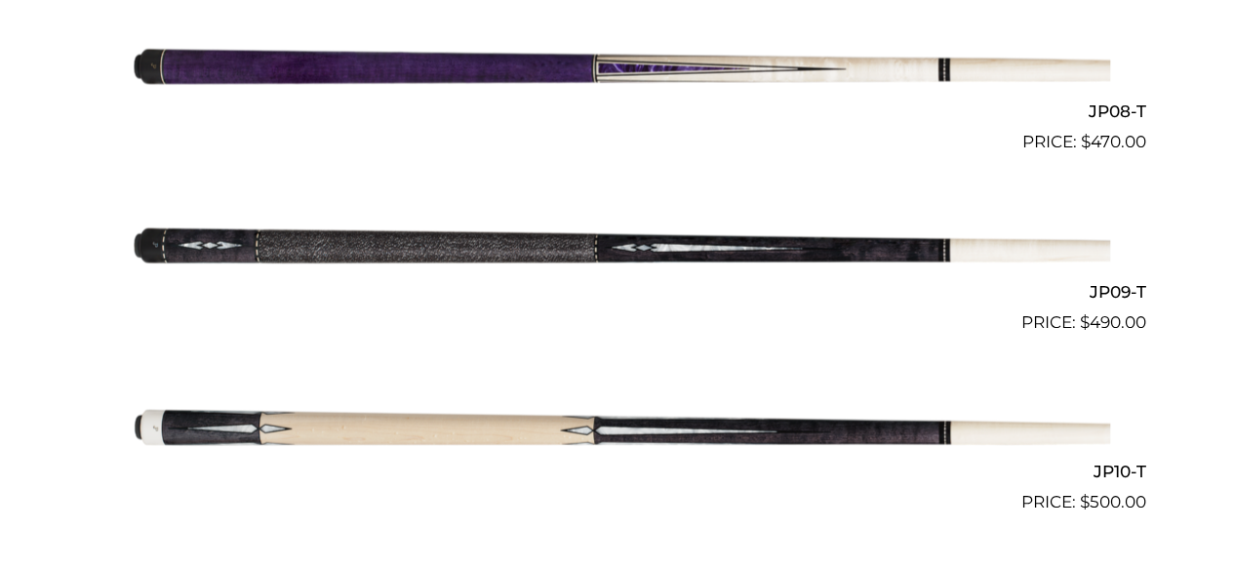
click at [209, 251] on img at bounding box center [618, 245] width 986 height 164
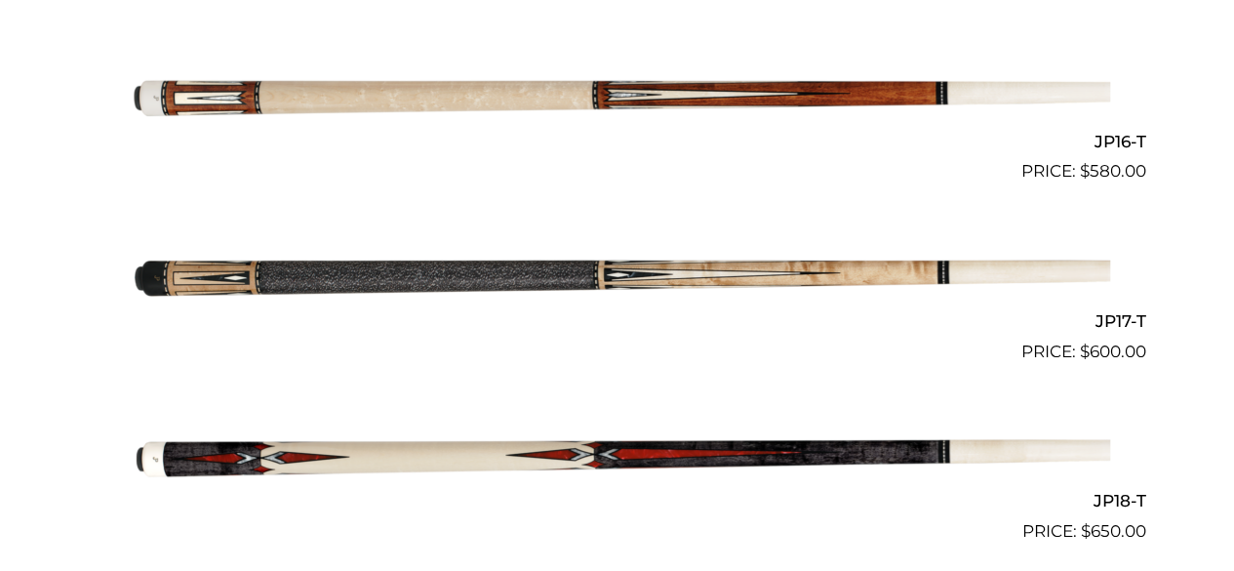
scroll to position [3306, 0]
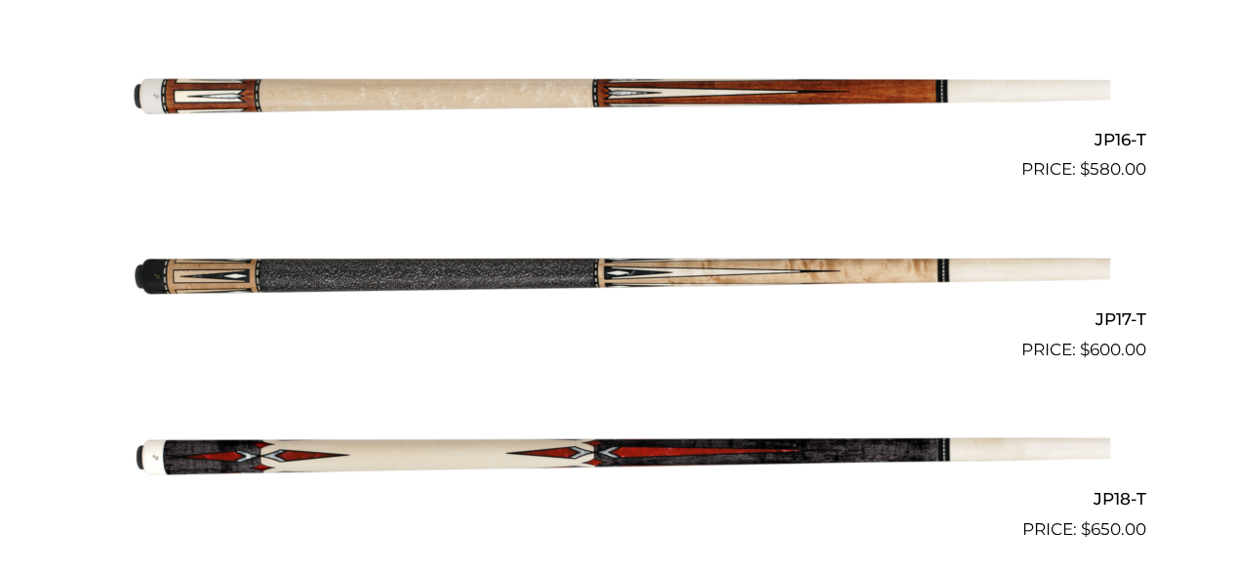
click at [234, 269] on img at bounding box center [618, 272] width 986 height 164
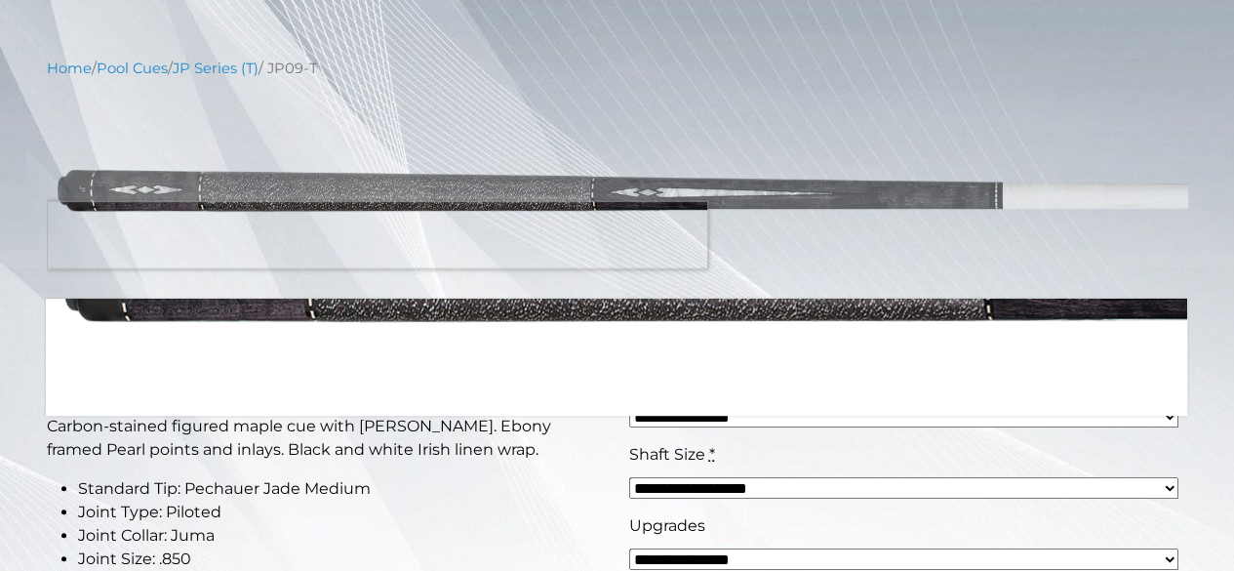
scroll to position [201, 0]
